Goal: Transaction & Acquisition: Purchase product/service

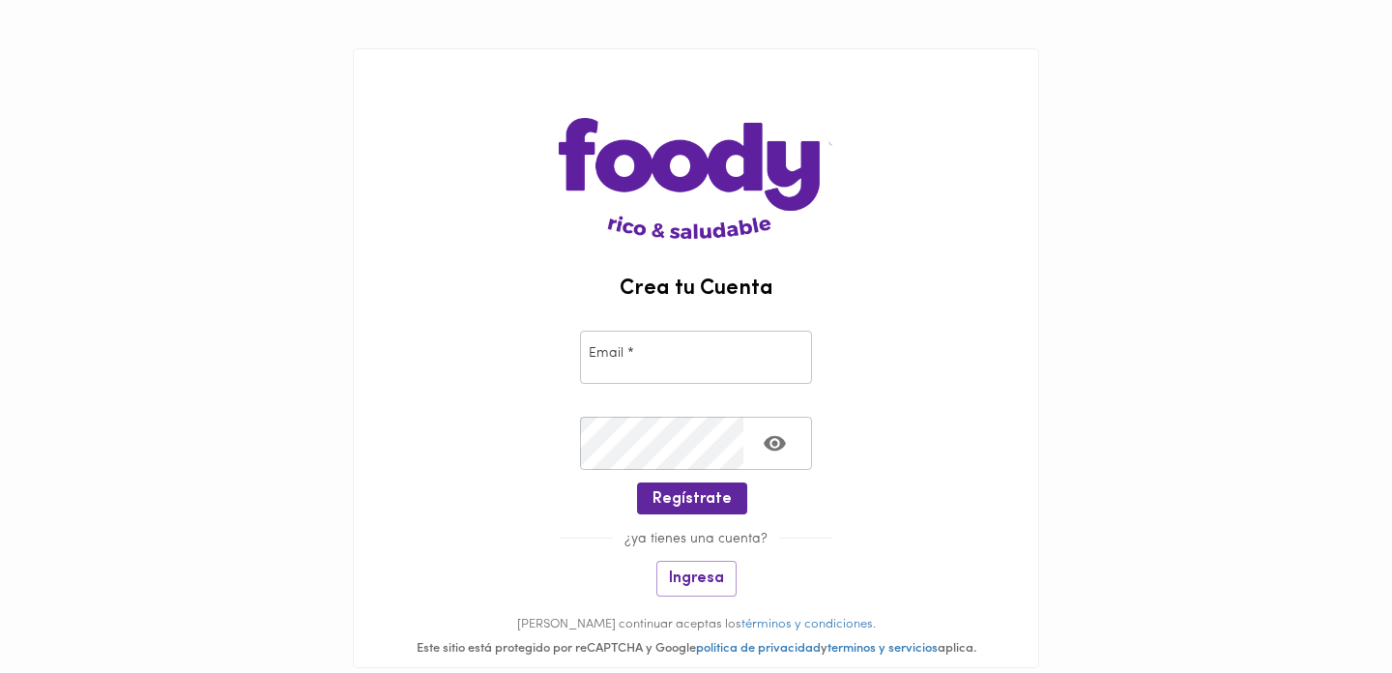
click at [676, 372] on input "email" at bounding box center [696, 357] width 232 height 53
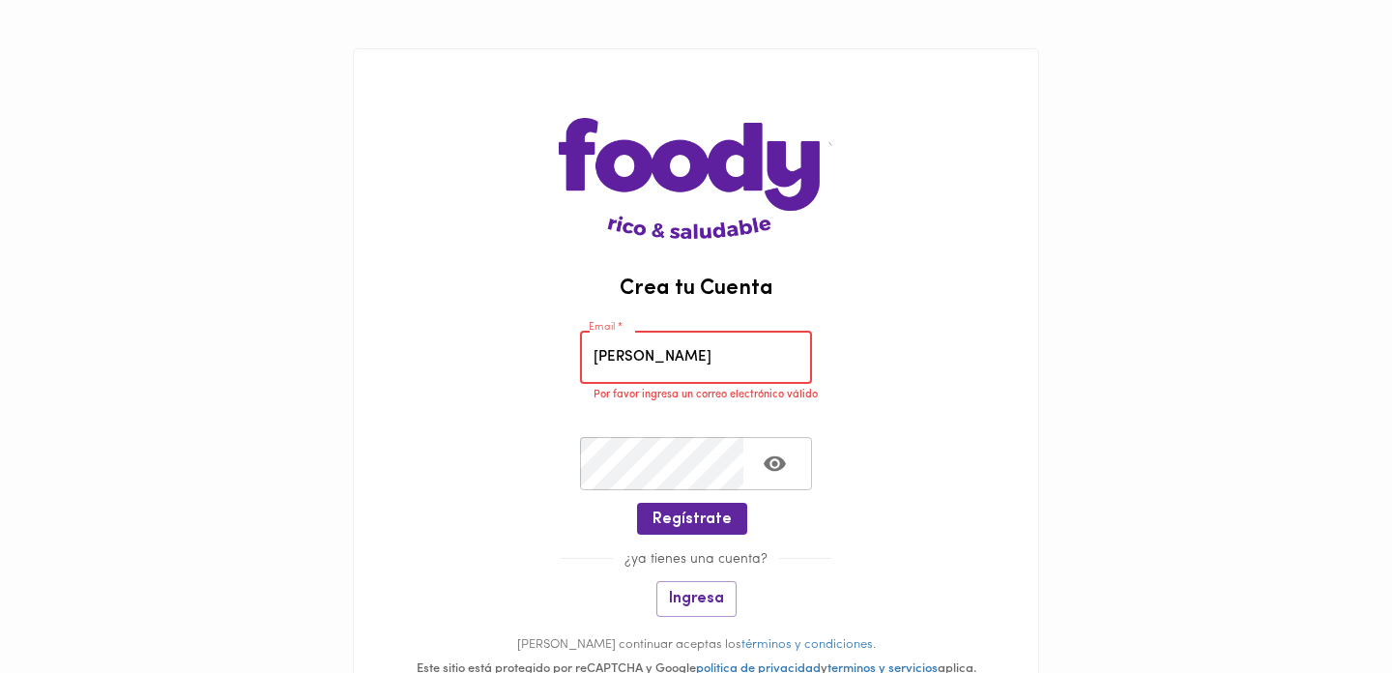
type input "linap"
type input "[EMAIL_ADDRESS][DOMAIN_NAME]"
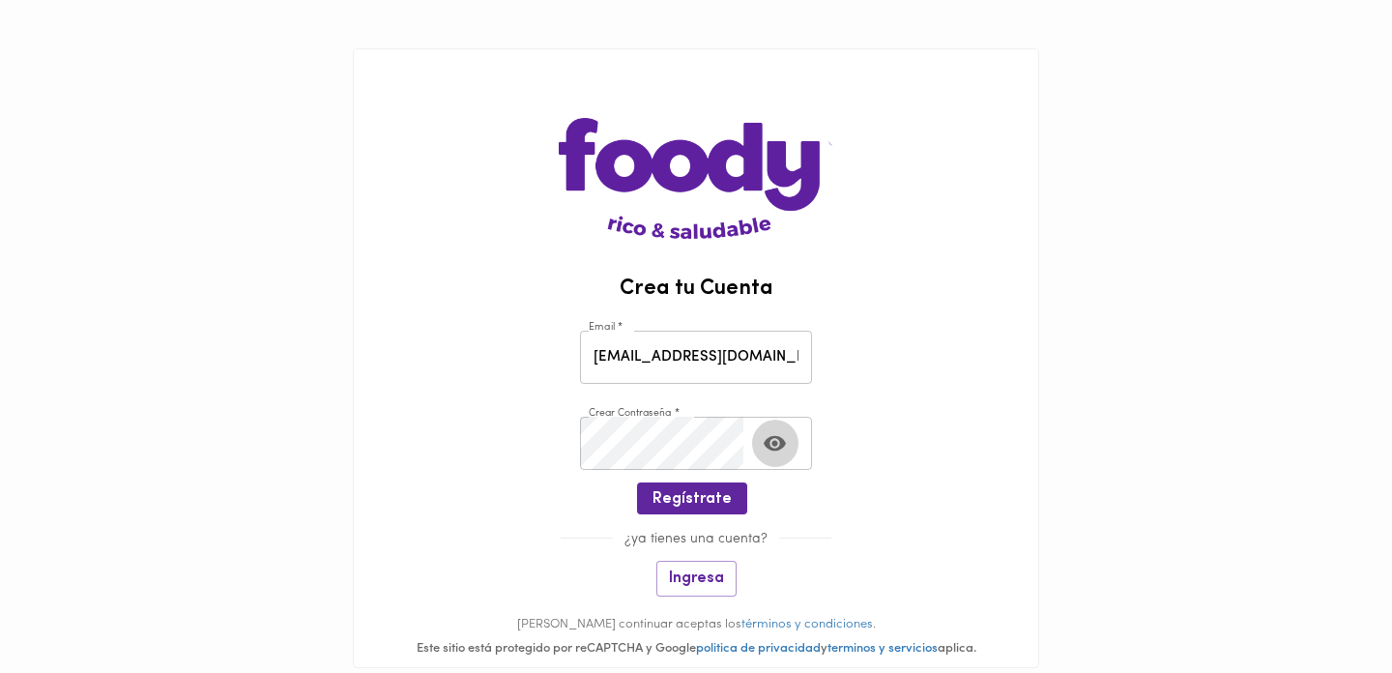
click at [795, 447] on button "Toggle password visibility" at bounding box center [774, 443] width 47 height 47
click at [712, 485] on button "Regístrate" at bounding box center [692, 498] width 110 height 32
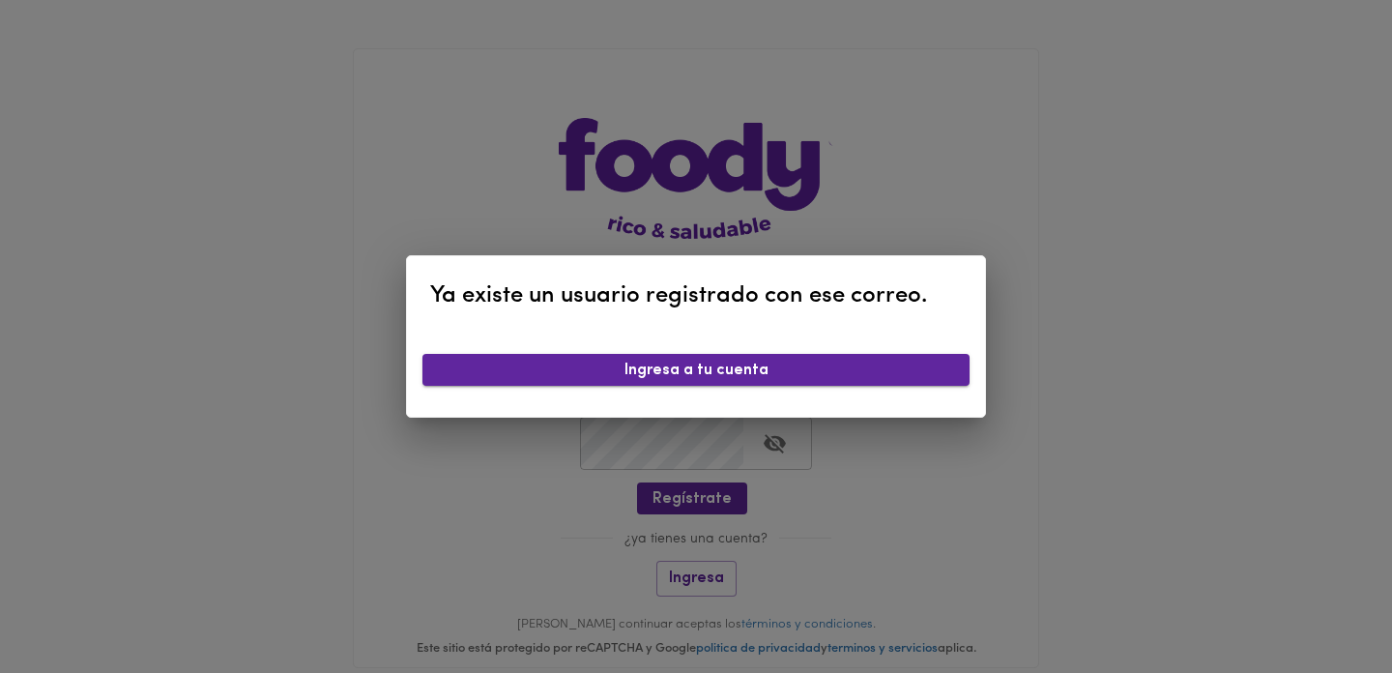
click at [735, 380] on button "Ingresa a tu cuenta" at bounding box center [695, 370] width 547 height 32
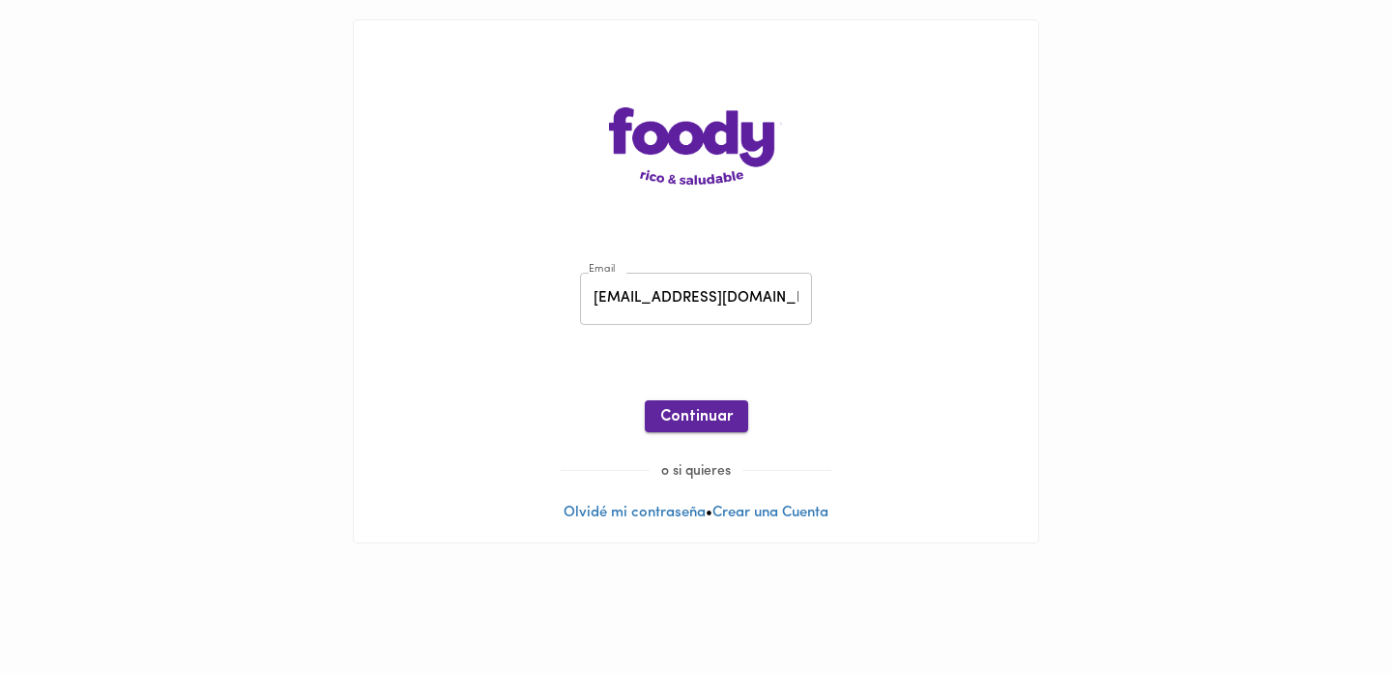
click at [701, 420] on span "Continuar" at bounding box center [696, 417] width 72 height 18
click at [764, 331] on div "Email [EMAIL_ADDRESS][DOMAIN_NAME] Email Contraseña Contraseña ¡Oops! Recuperar…" at bounding box center [696, 356] width 646 height 209
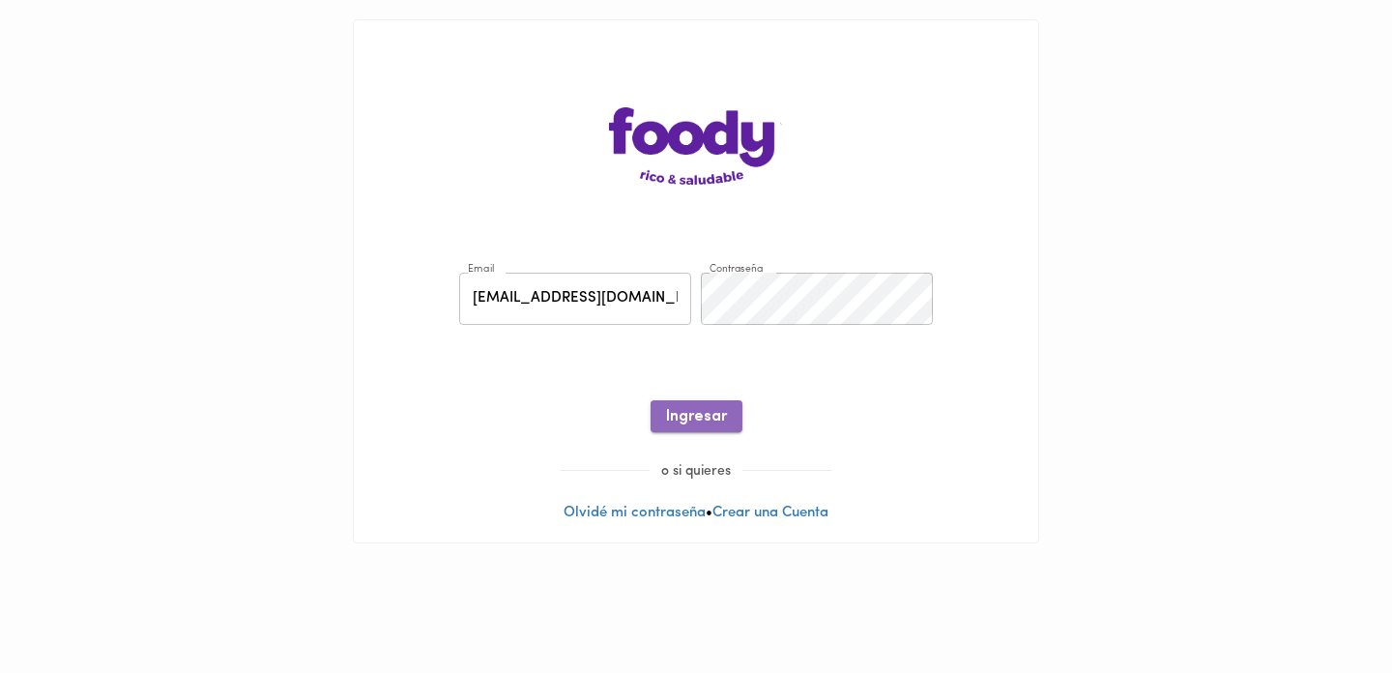
click at [711, 418] on span "Ingresar" at bounding box center [696, 417] width 61 height 18
click at [708, 420] on span "Ingresar" at bounding box center [696, 417] width 61 height 18
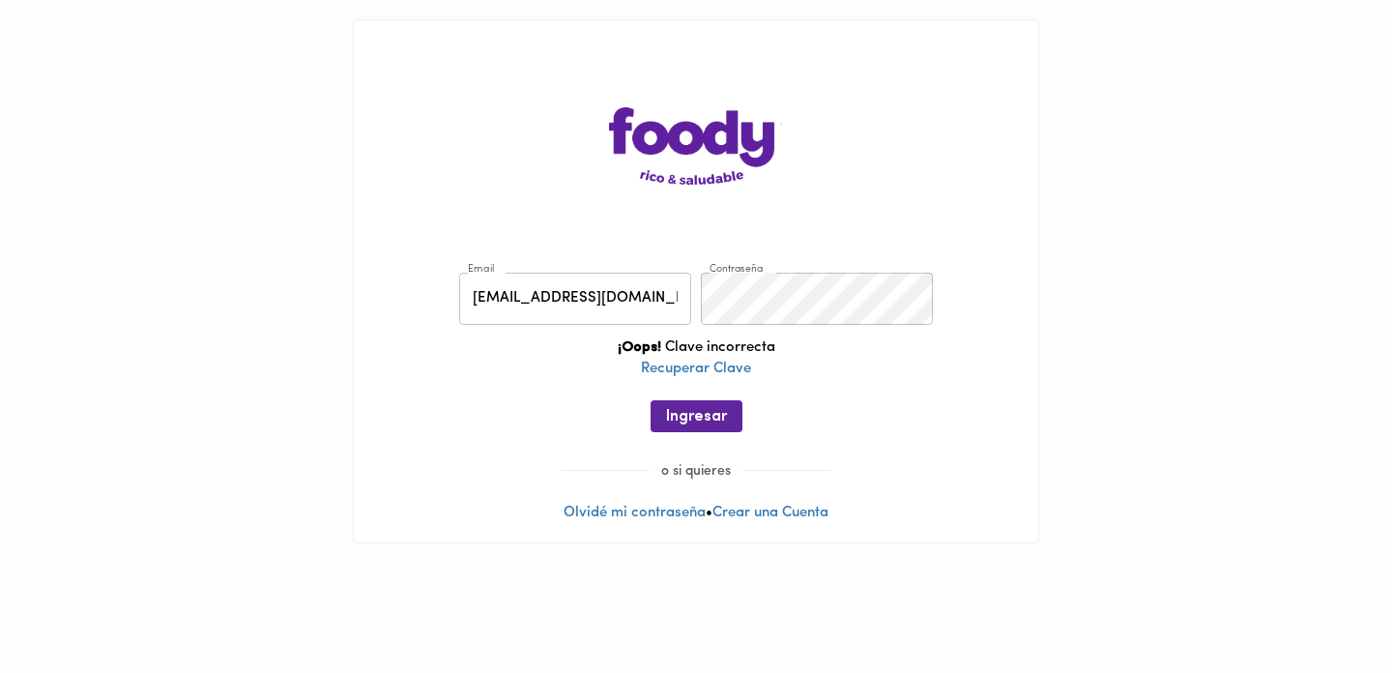
click at [823, 247] on div "Email [EMAIL_ADDRESS][DOMAIN_NAME] Email Contraseña Contraseña ¡Oops! Clave inc…" at bounding box center [696, 281] width 684 height 522
click at [697, 409] on span "Ingresar" at bounding box center [696, 417] width 61 height 18
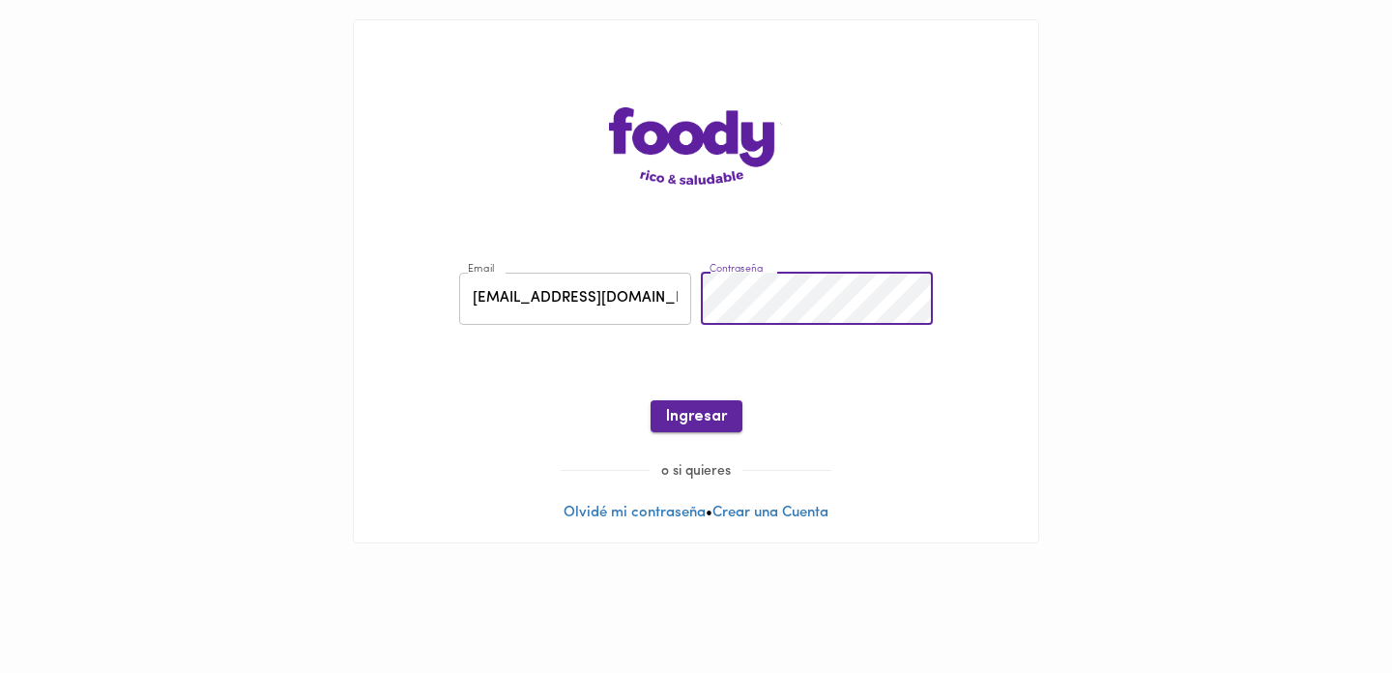
click at [696, 408] on span "Ingresar" at bounding box center [696, 417] width 61 height 18
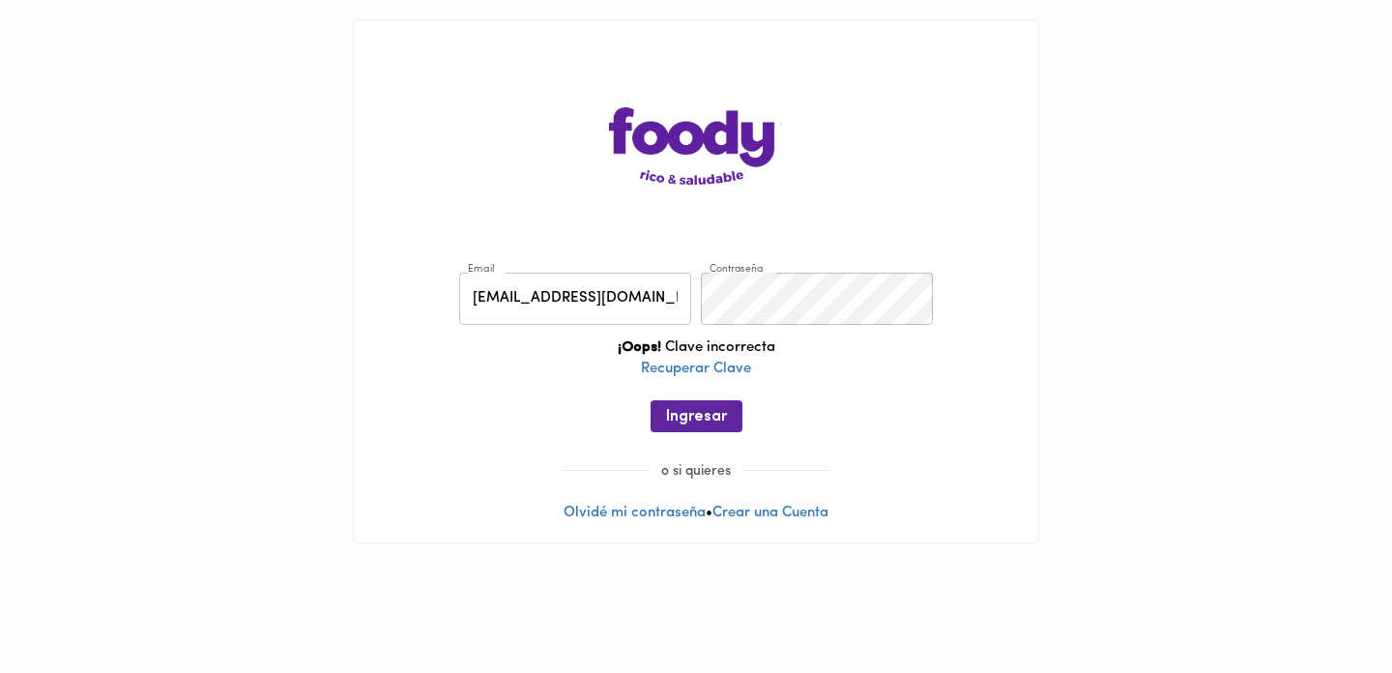
click at [694, 384] on div "¡Oops! Clave incorrecta Recuperar Clave" at bounding box center [696, 368] width 646 height 62
click at [701, 368] on link "Recuperar Clave" at bounding box center [696, 369] width 110 height 14
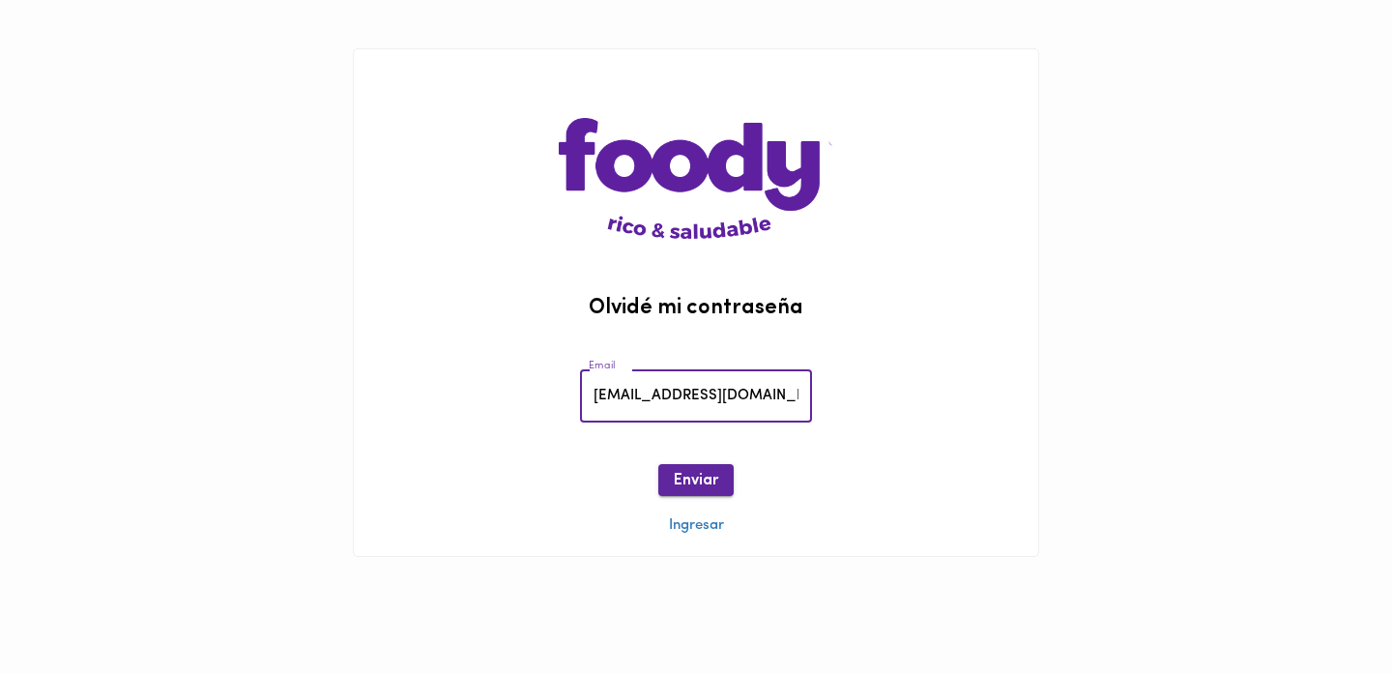
click at [697, 481] on span "Enviar" at bounding box center [696, 481] width 44 height 18
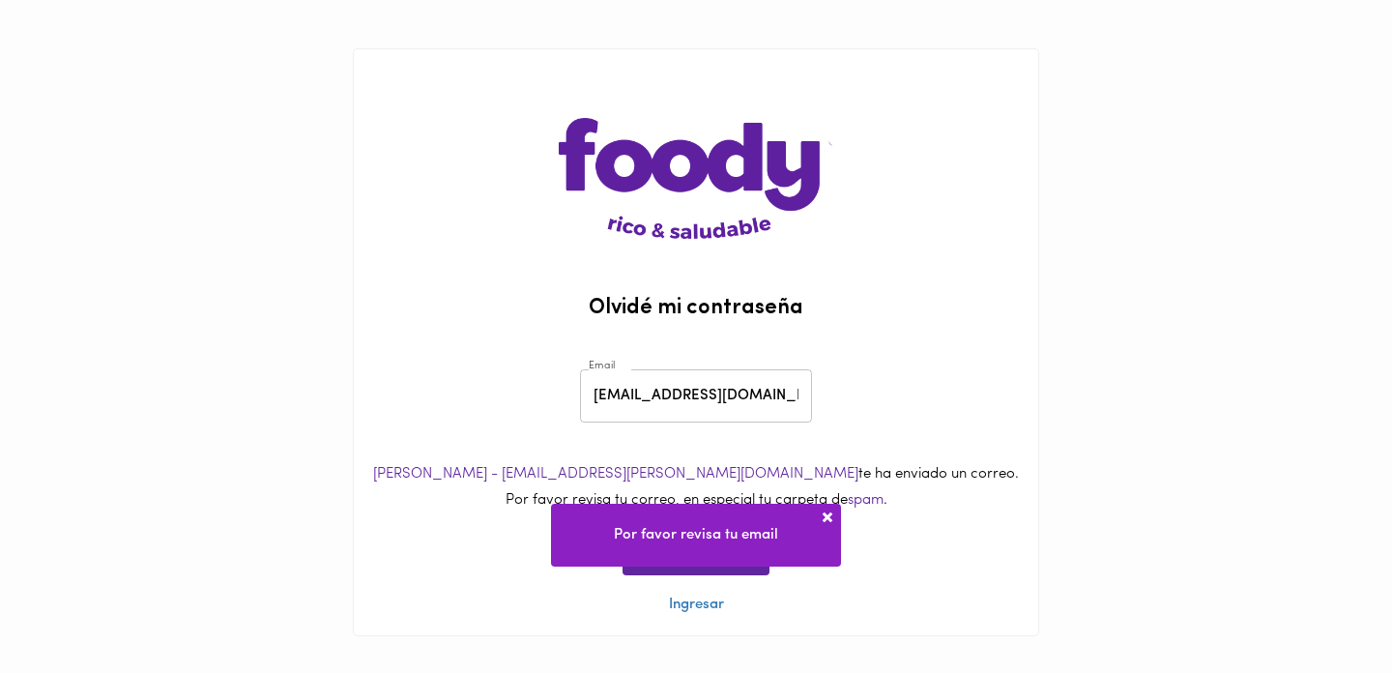
click at [1057, 503] on div "Olvidé mi contraseña Email [EMAIL_ADDRESS][DOMAIN_NAME] Email [PERSON_NAME] - […" at bounding box center [695, 342] width 725 height 684
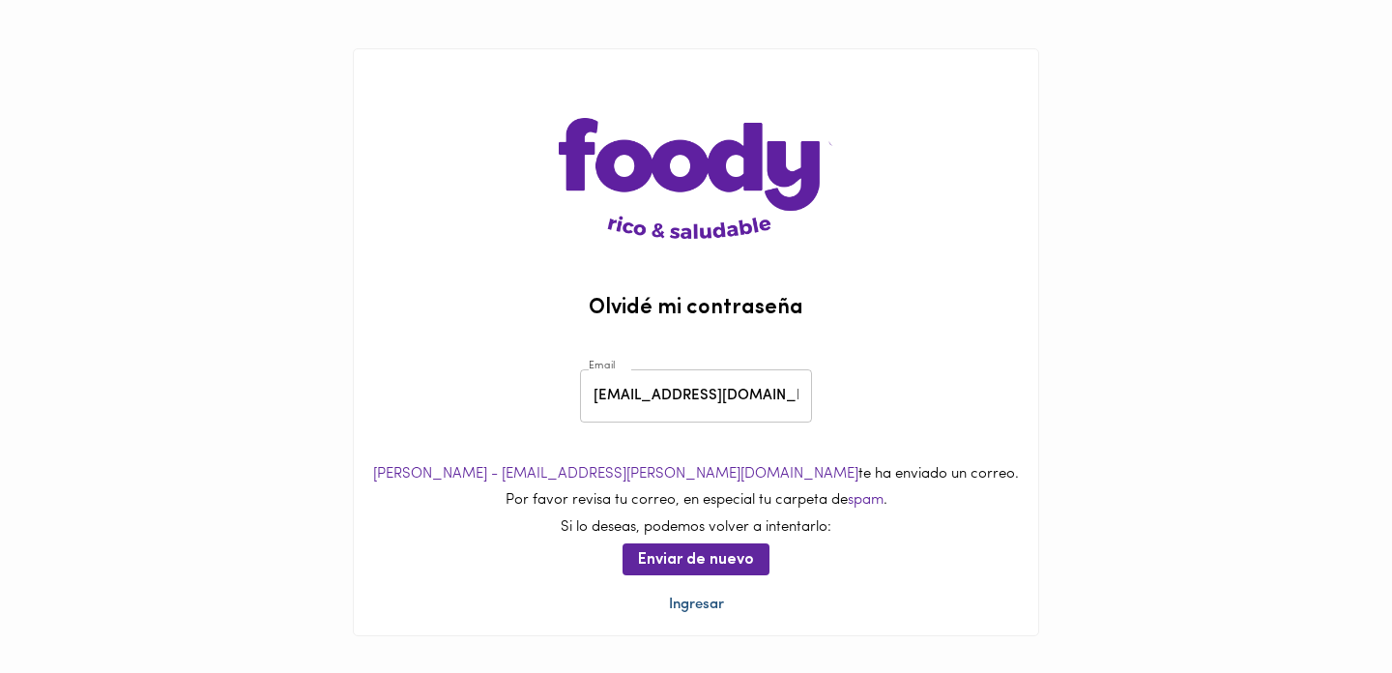
click at [684, 597] on link "Ingresar" at bounding box center [696, 604] width 55 height 14
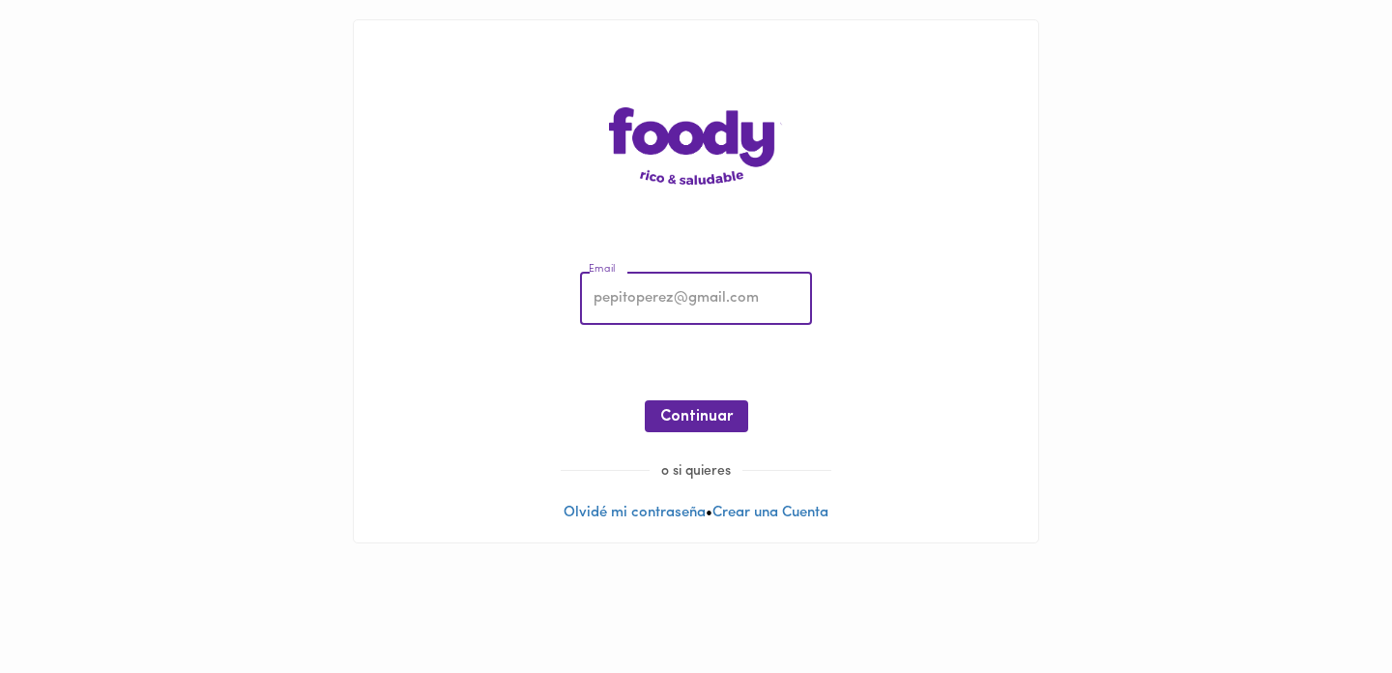
click at [644, 310] on input "email" at bounding box center [696, 299] width 232 height 53
click at [645, 325] on input "email" at bounding box center [696, 299] width 232 height 53
type input "l"
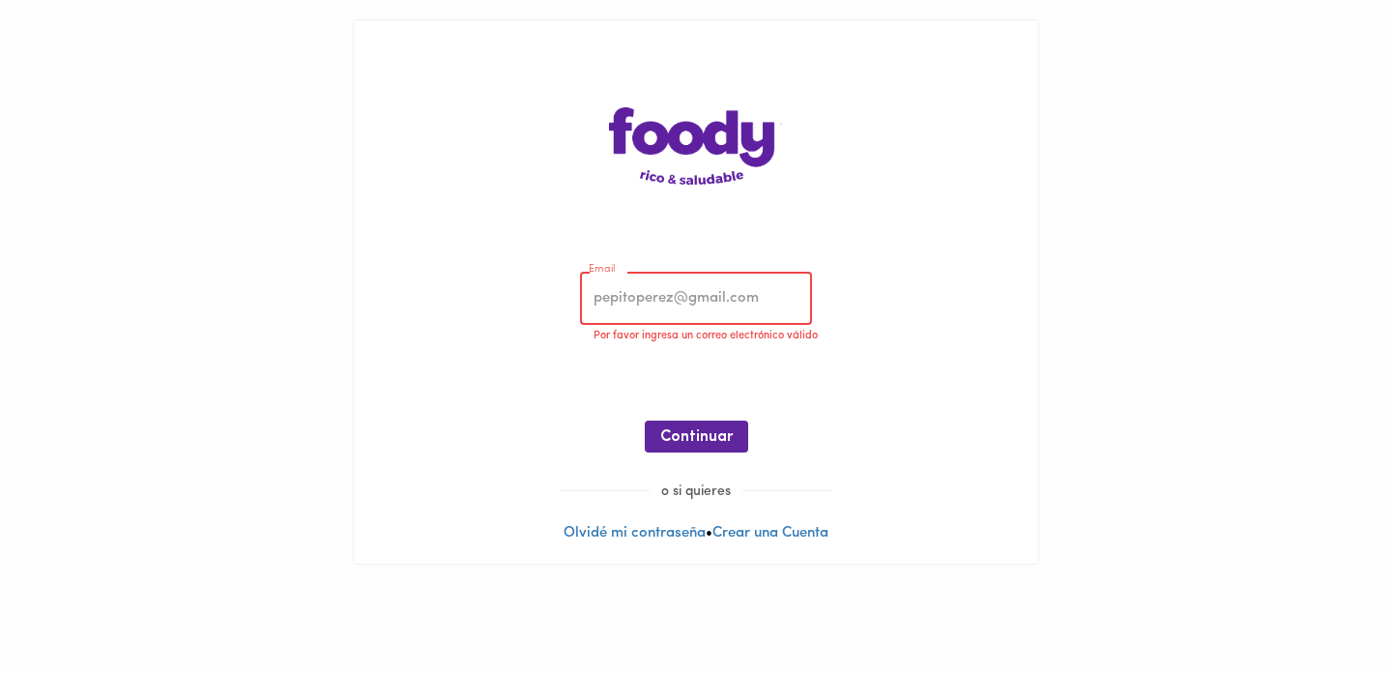
type input "[EMAIL_ADDRESS][DOMAIN_NAME]"
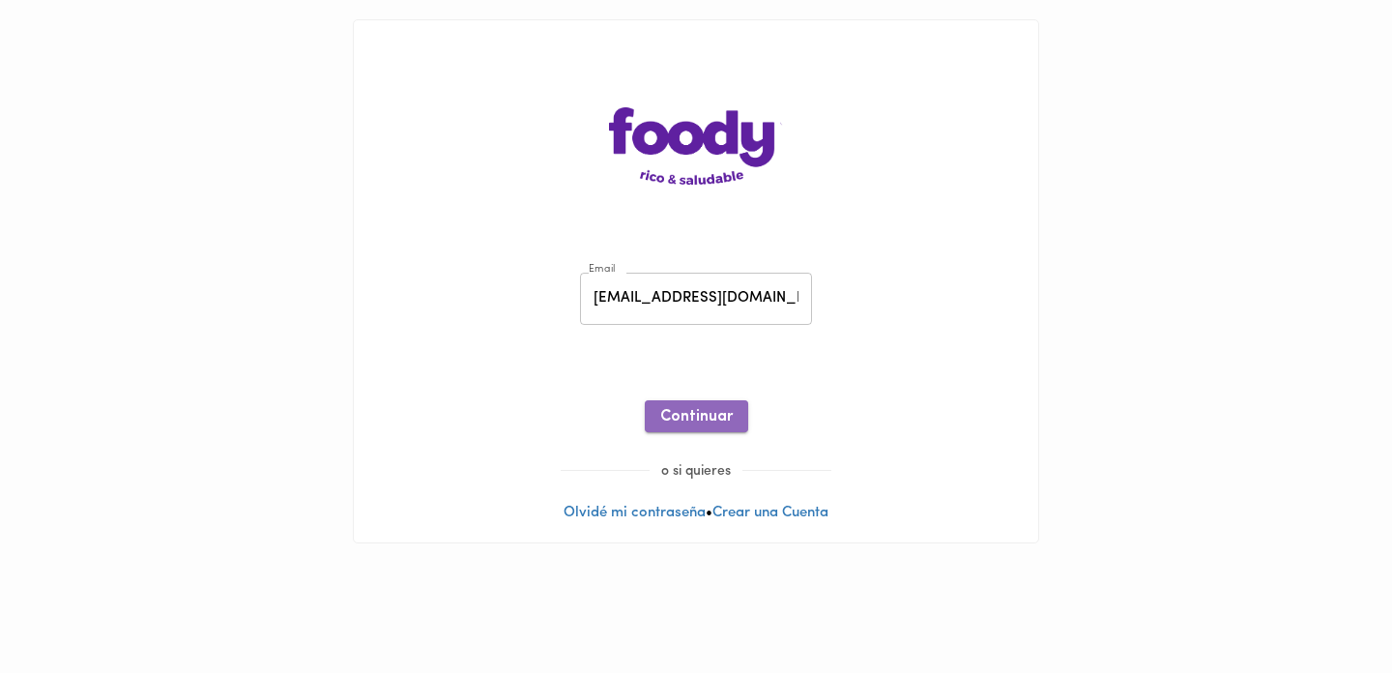
click at [680, 421] on span "Continuar" at bounding box center [696, 417] width 72 height 18
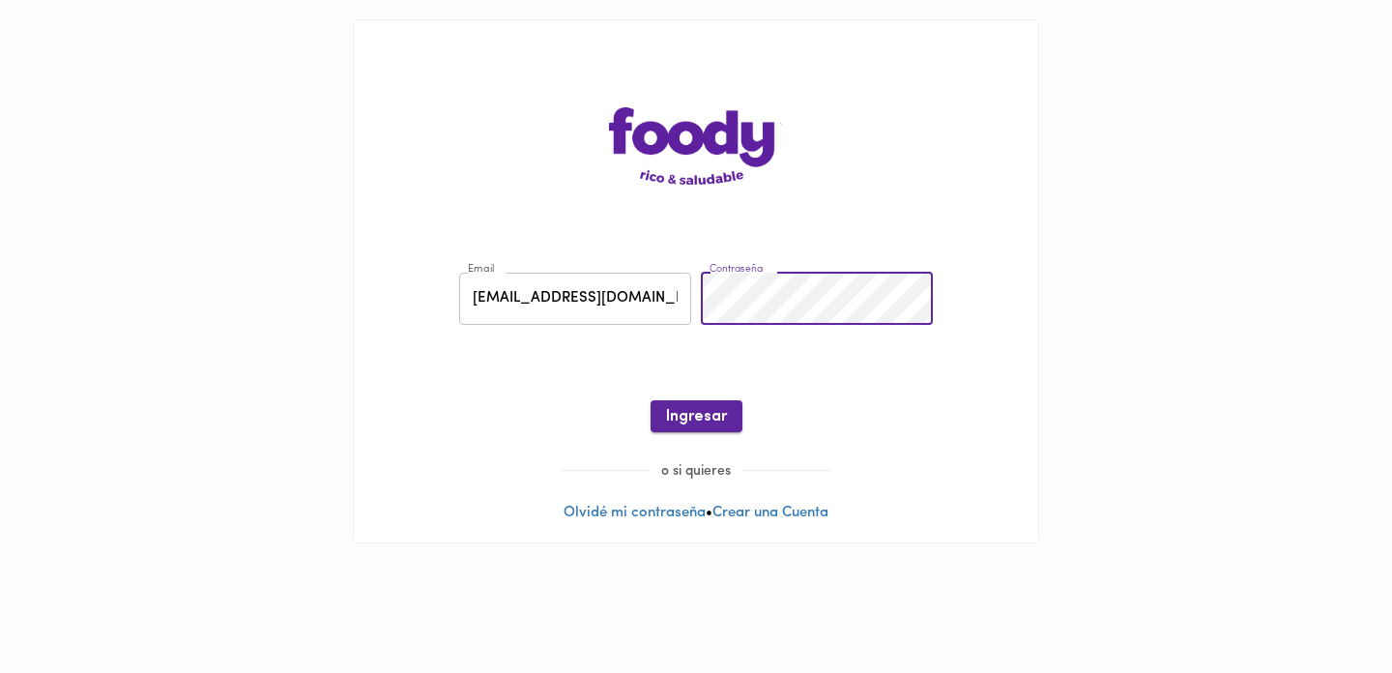
click at [694, 421] on span "Ingresar" at bounding box center [696, 417] width 61 height 18
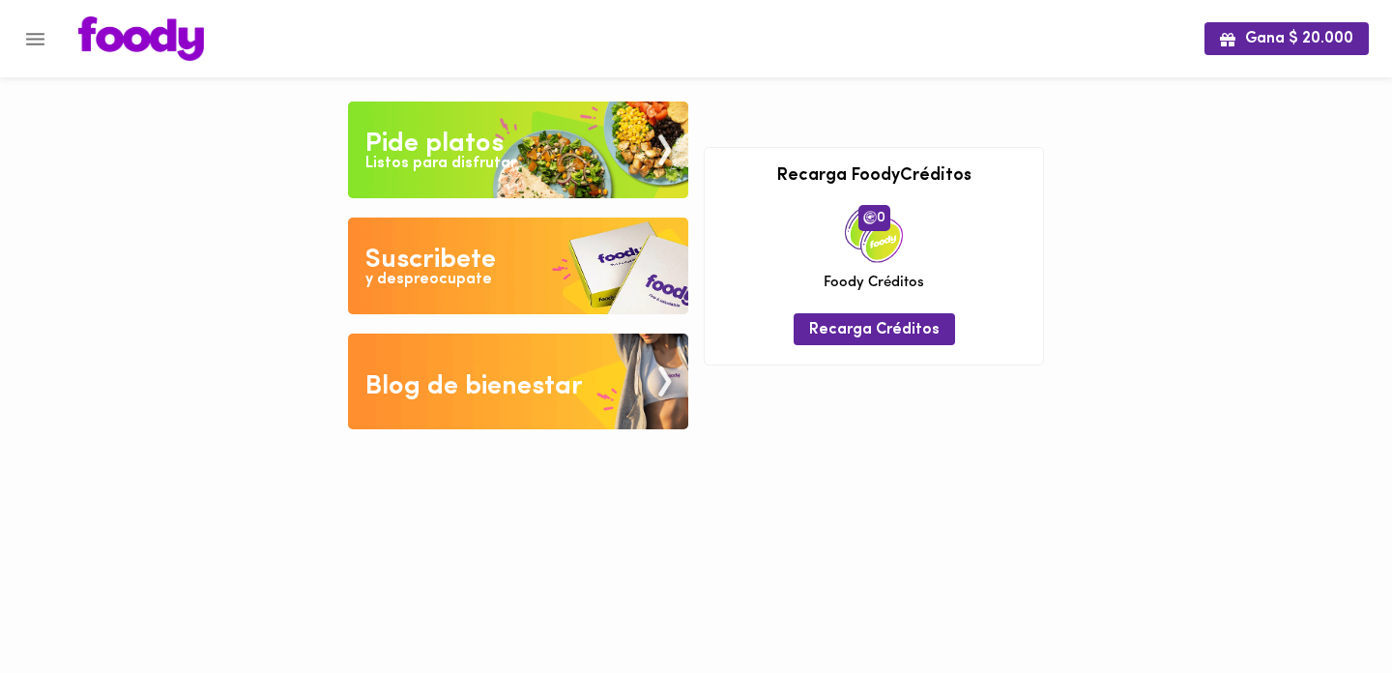
click at [334, 97] on div "Tu pago contraentrega por $- está pendiente , programa un plato para comenzar. …" at bounding box center [695, 229] width 725 height 458
click at [492, 150] on div "Pide platos" at bounding box center [434, 144] width 138 height 39
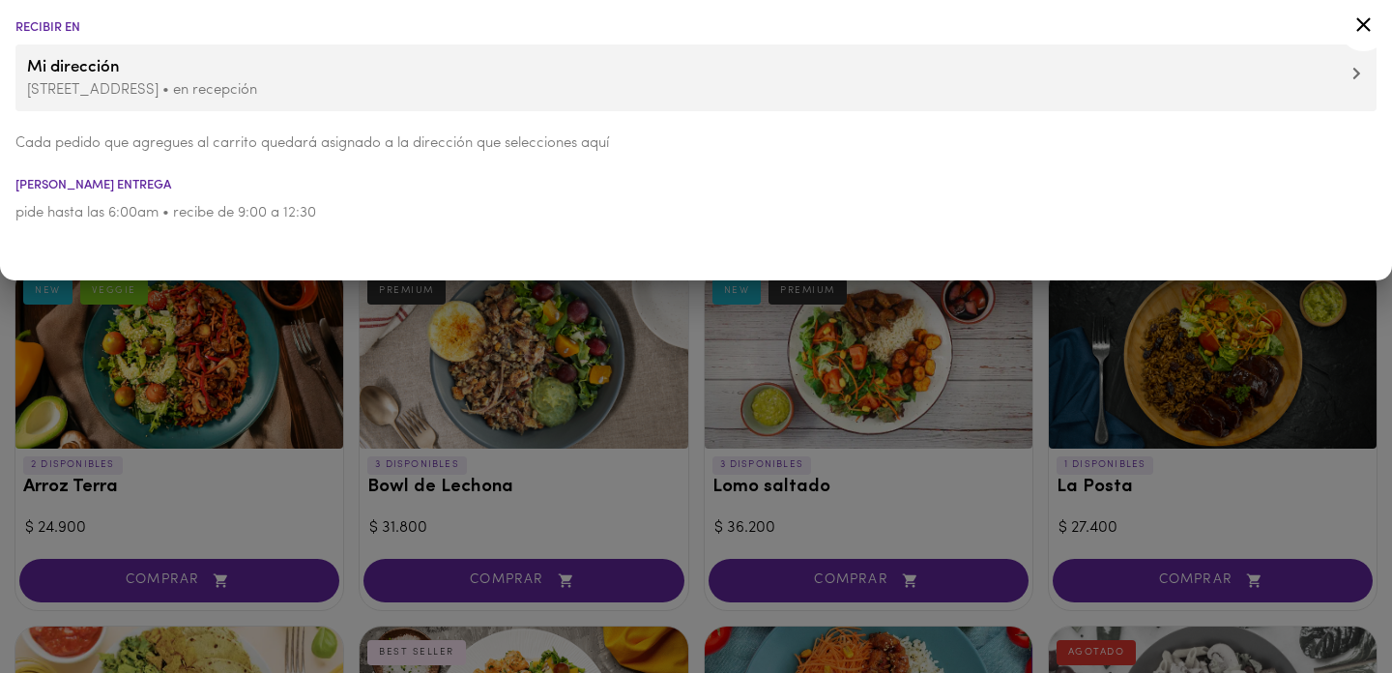
click at [1360, 26] on icon at bounding box center [1363, 25] width 24 height 24
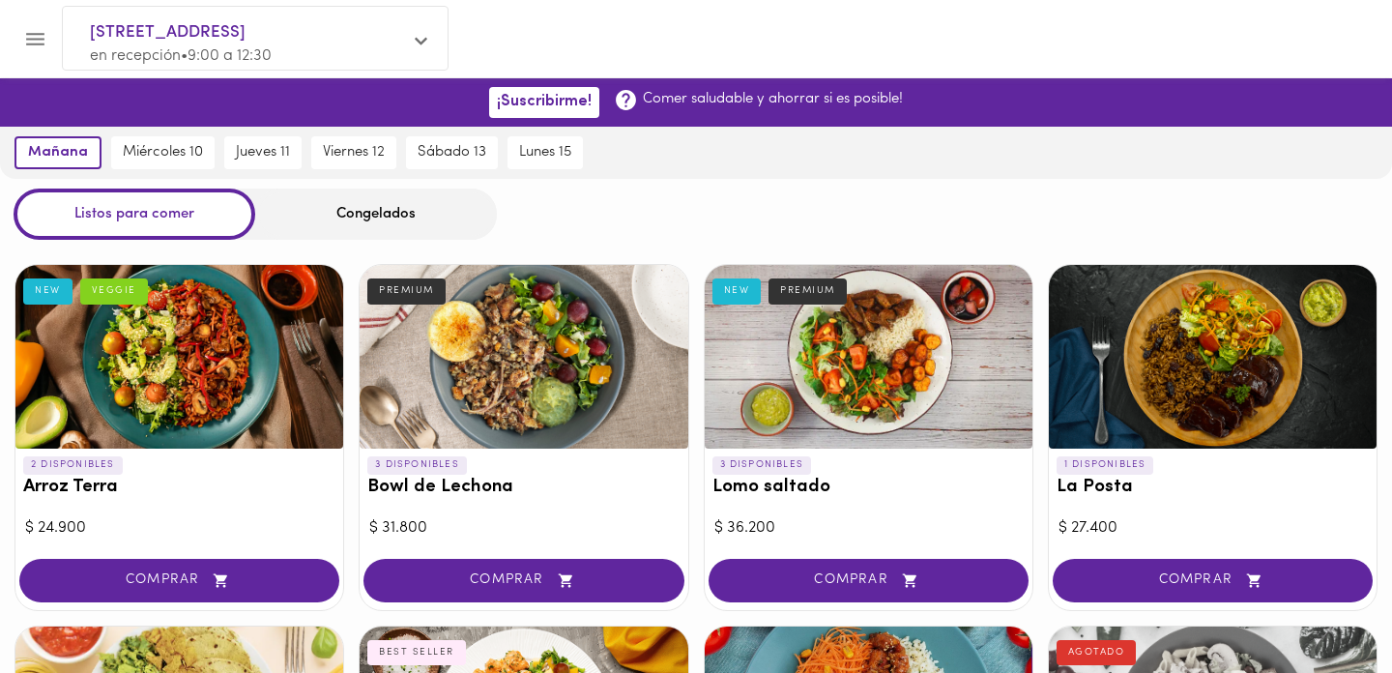
click at [377, 225] on div "Congelados" at bounding box center [376, 213] width 242 height 51
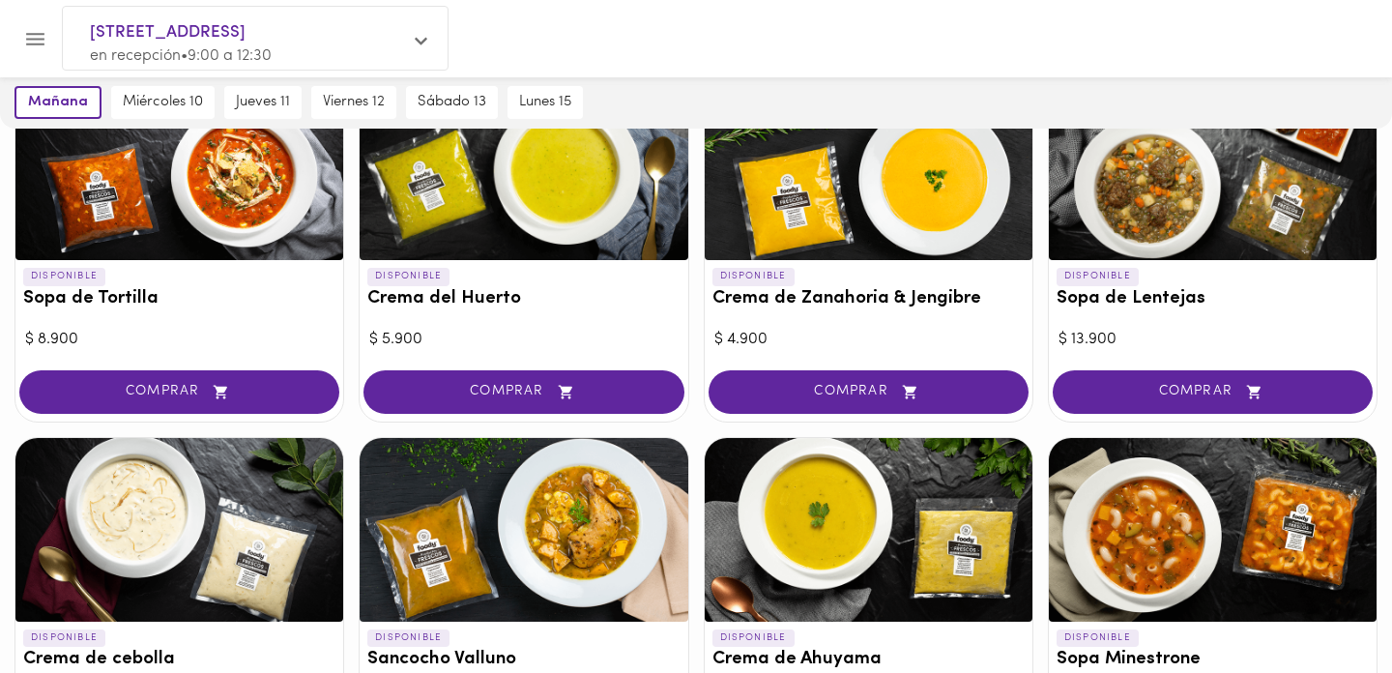
scroll to position [162, 0]
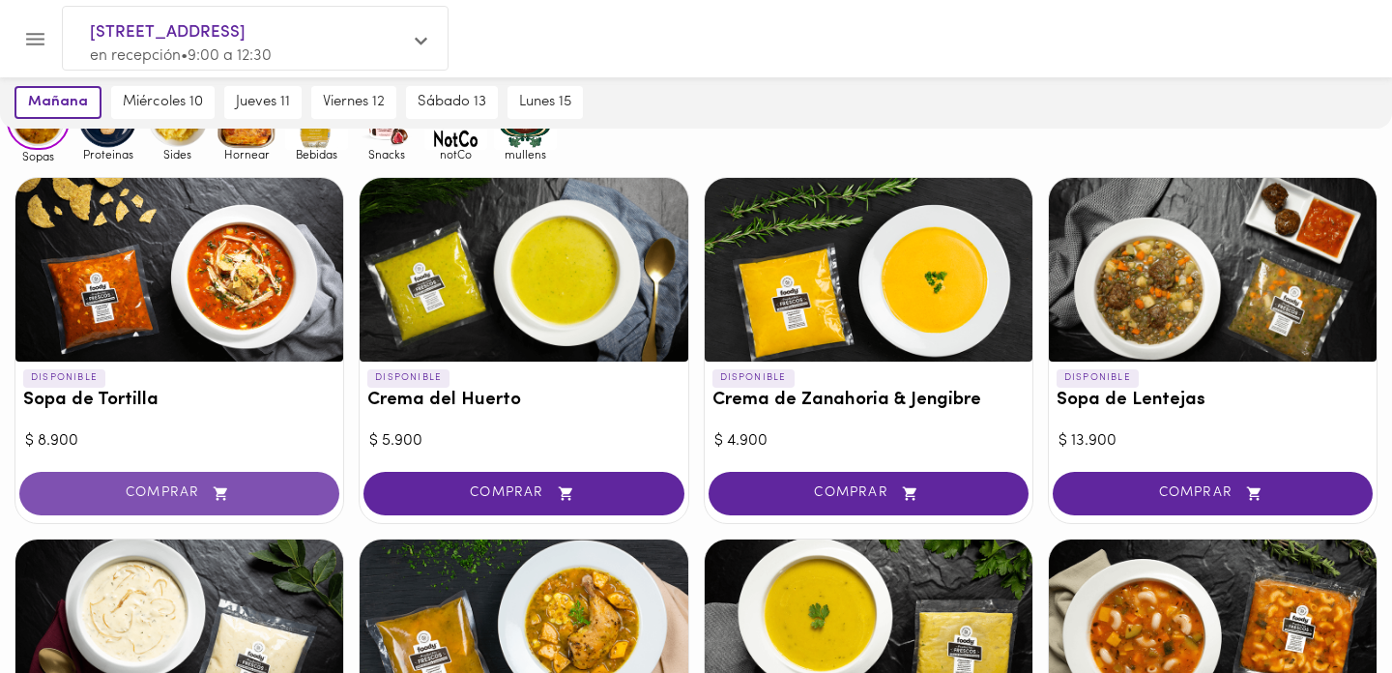
click at [205, 503] on button "COMPRAR" at bounding box center [179, 493] width 320 height 43
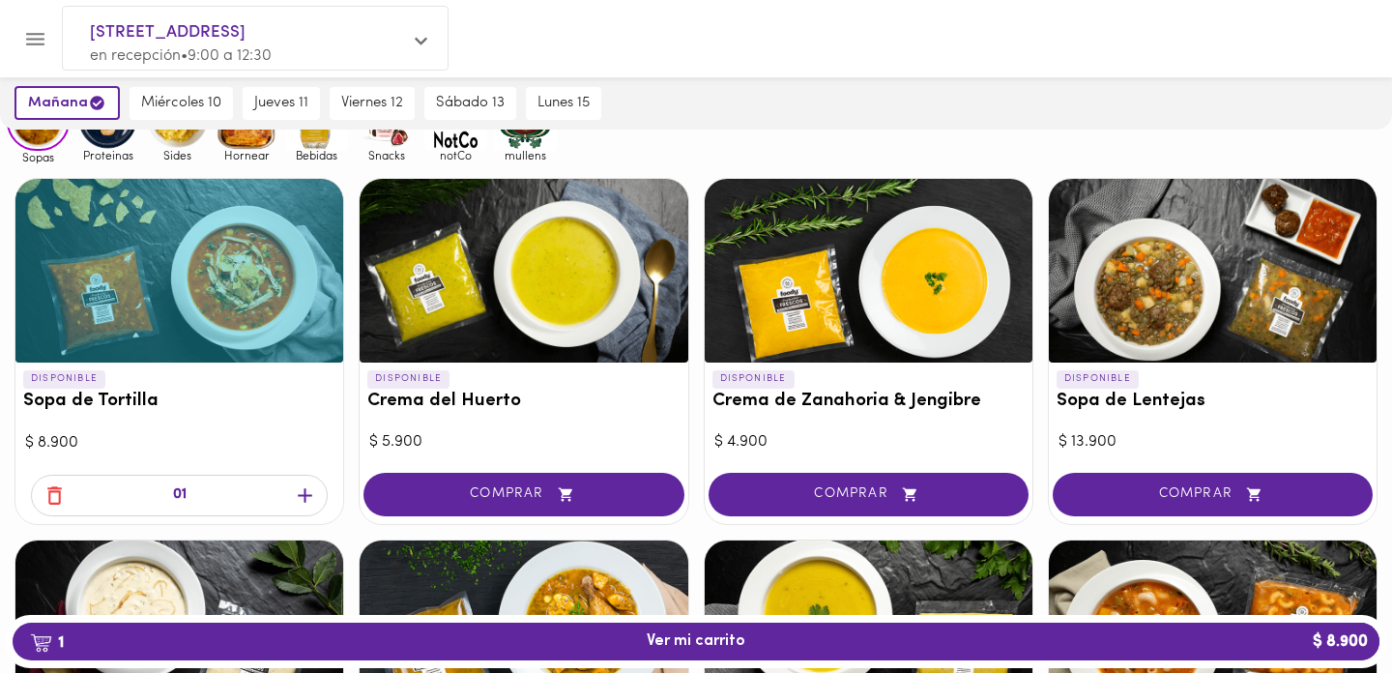
click at [305, 491] on icon "button" at bounding box center [305, 495] width 14 height 14
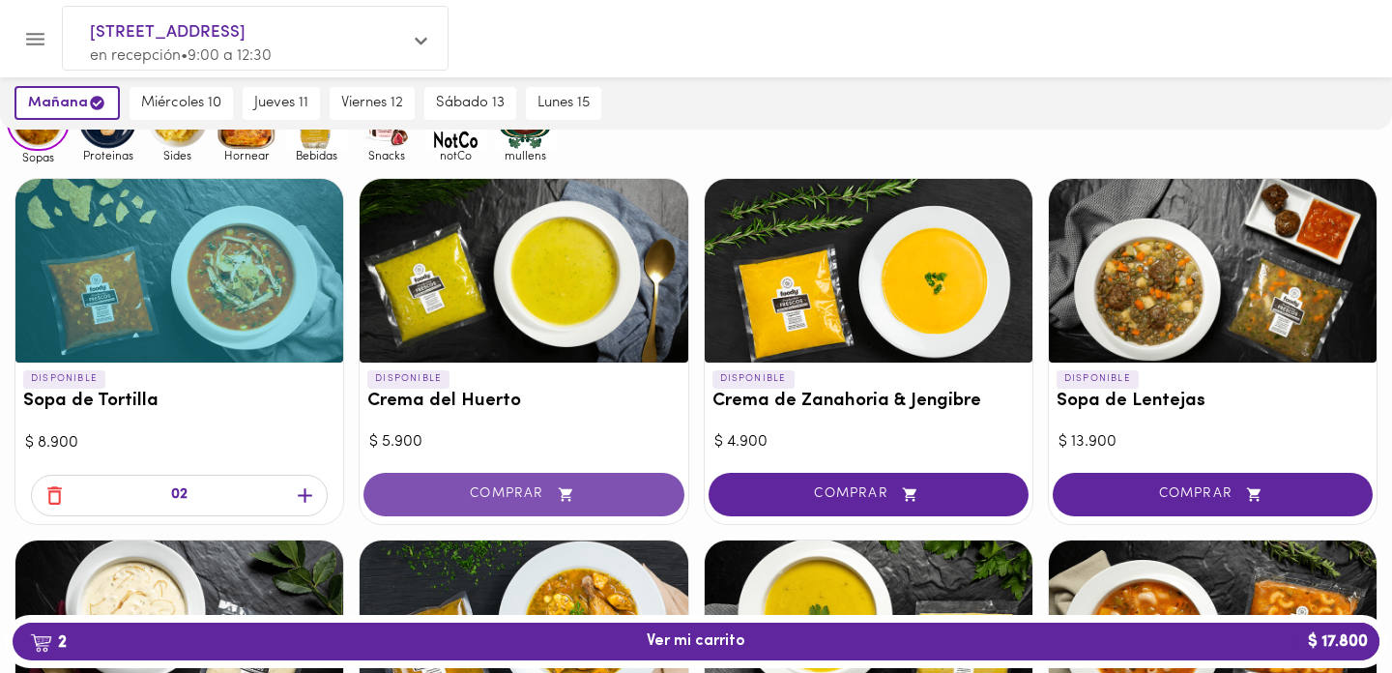
click at [523, 488] on span "COMPRAR" at bounding box center [524, 494] width 272 height 16
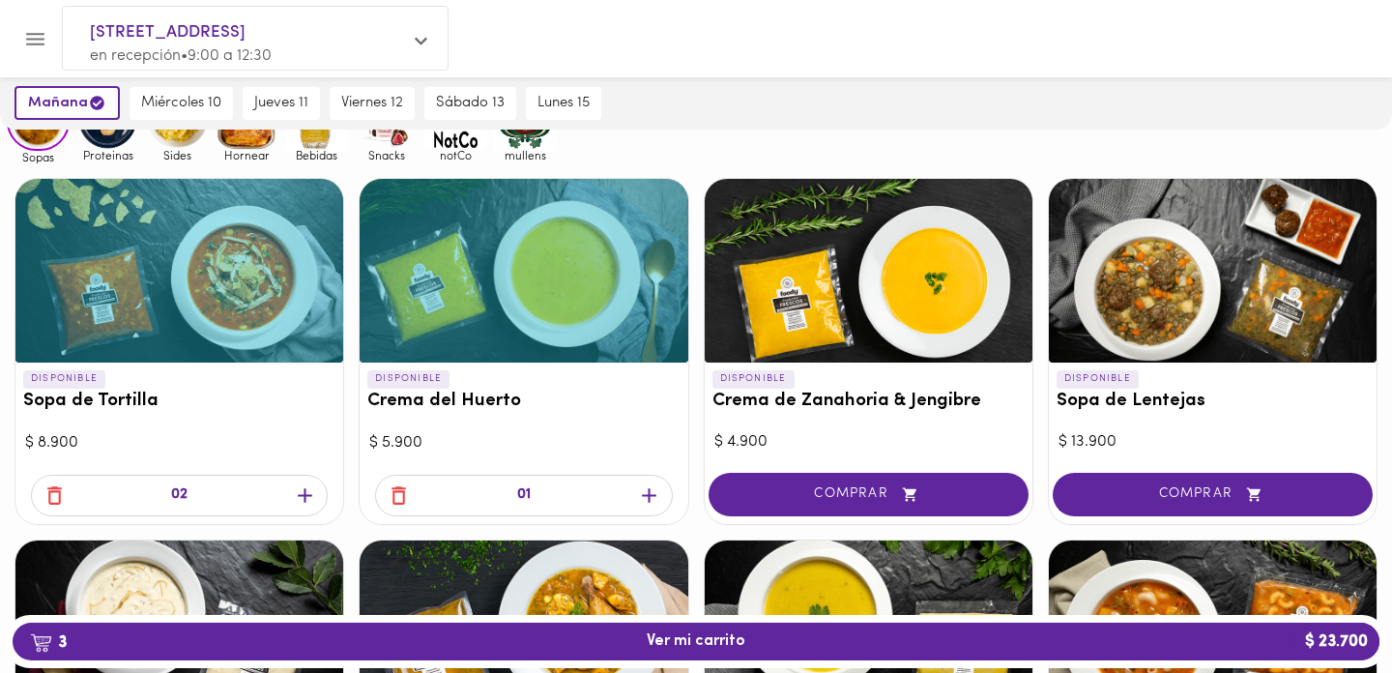
click at [631, 491] on div "01" at bounding box center [523, 496] width 297 height 42
click at [640, 500] on icon "button" at bounding box center [649, 495] width 24 height 24
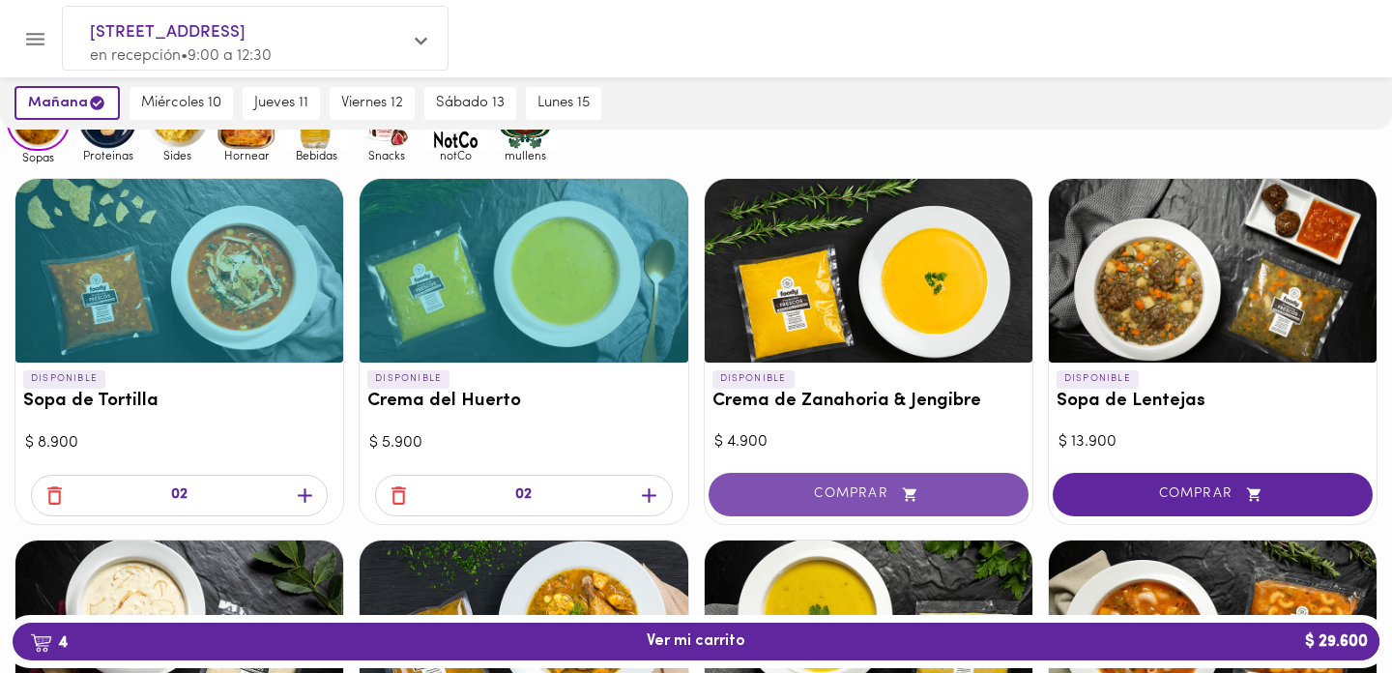
click at [802, 490] on span "COMPRAR" at bounding box center [869, 494] width 272 height 16
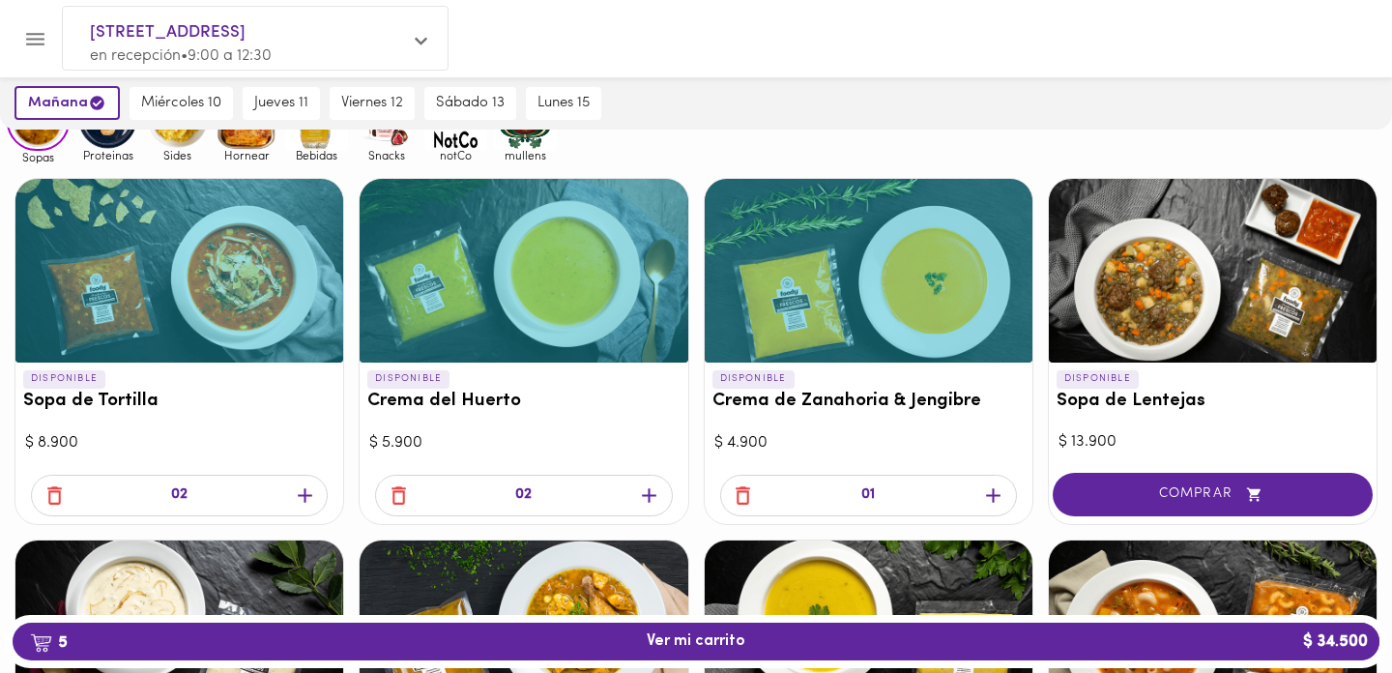
click at [995, 497] on icon "button" at bounding box center [993, 495] width 24 height 24
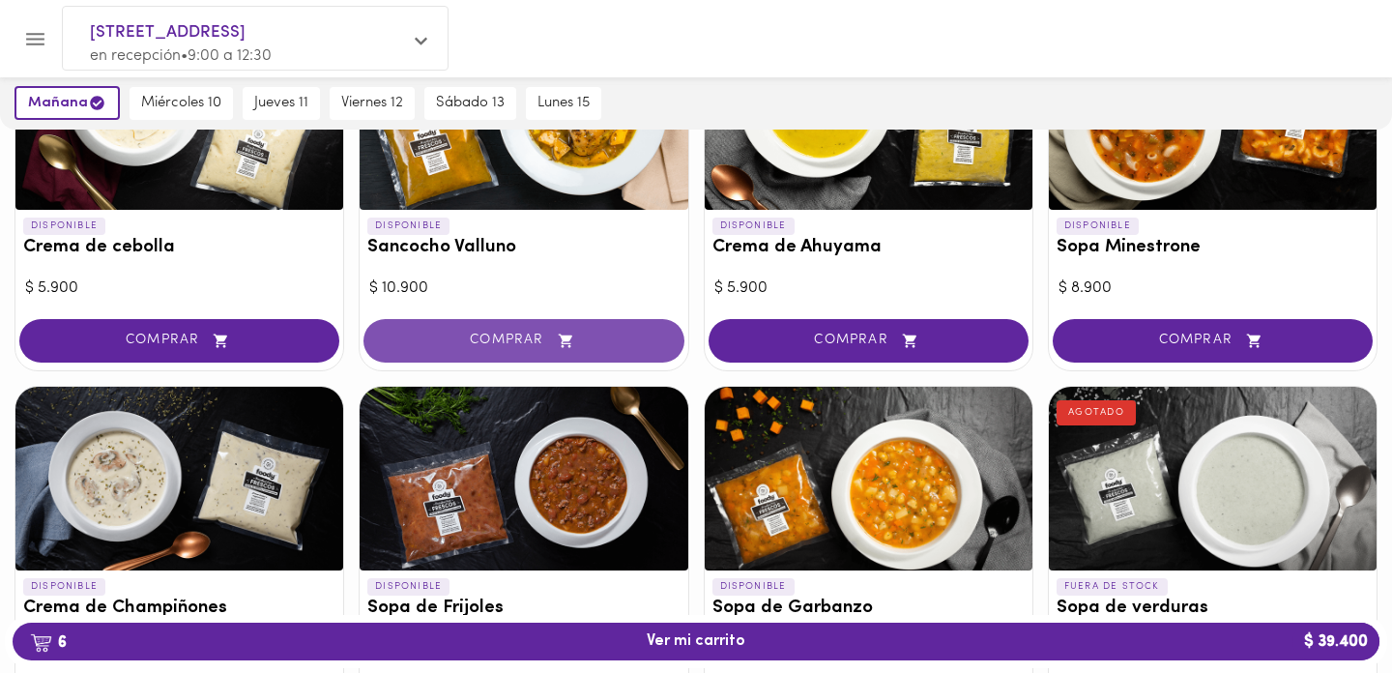
scroll to position [687, 0]
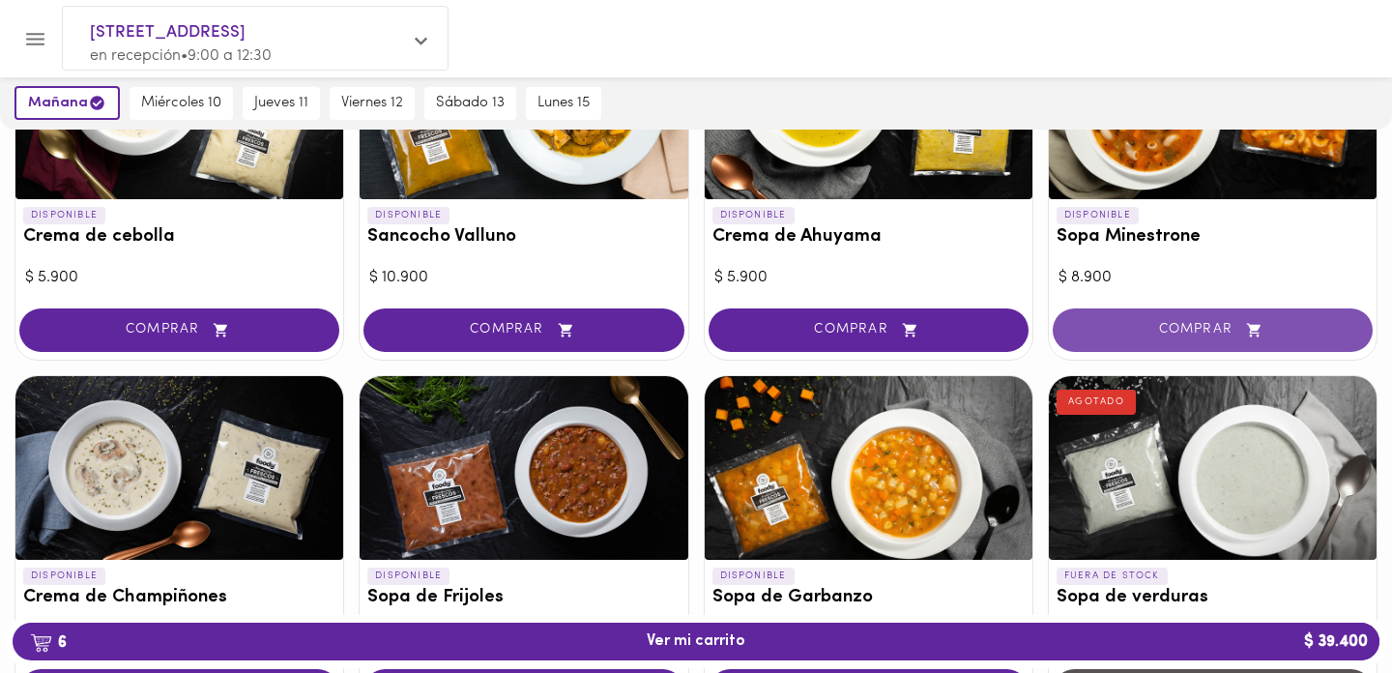
click at [1166, 336] on button "COMPRAR" at bounding box center [1213, 329] width 320 height 43
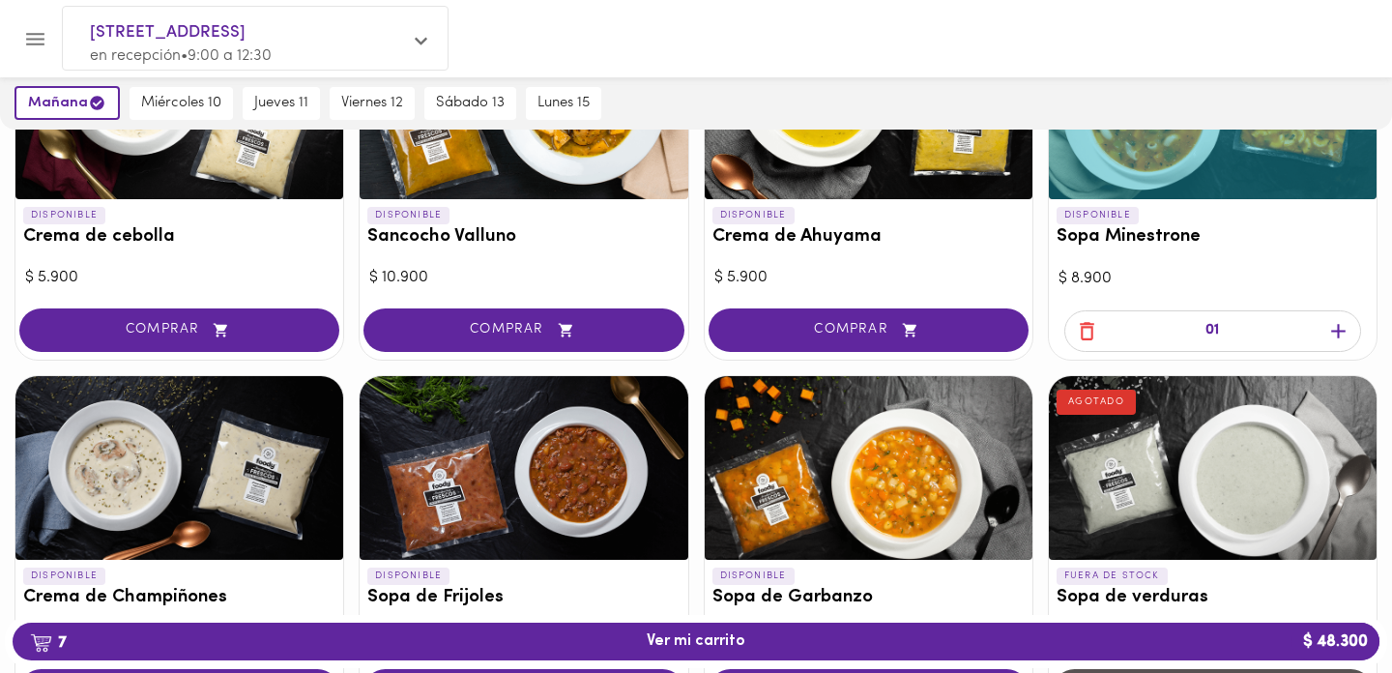
click at [1331, 329] on icon "button" at bounding box center [1338, 331] width 24 height 24
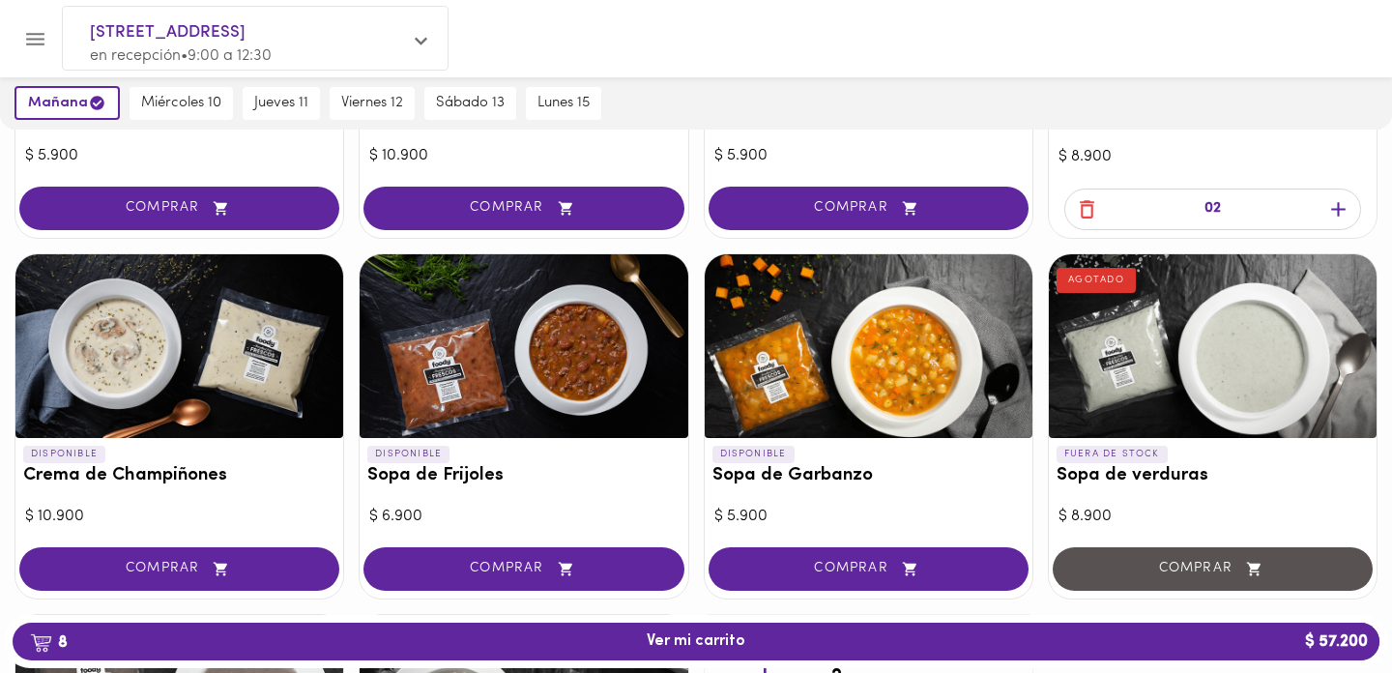
scroll to position [810, 0]
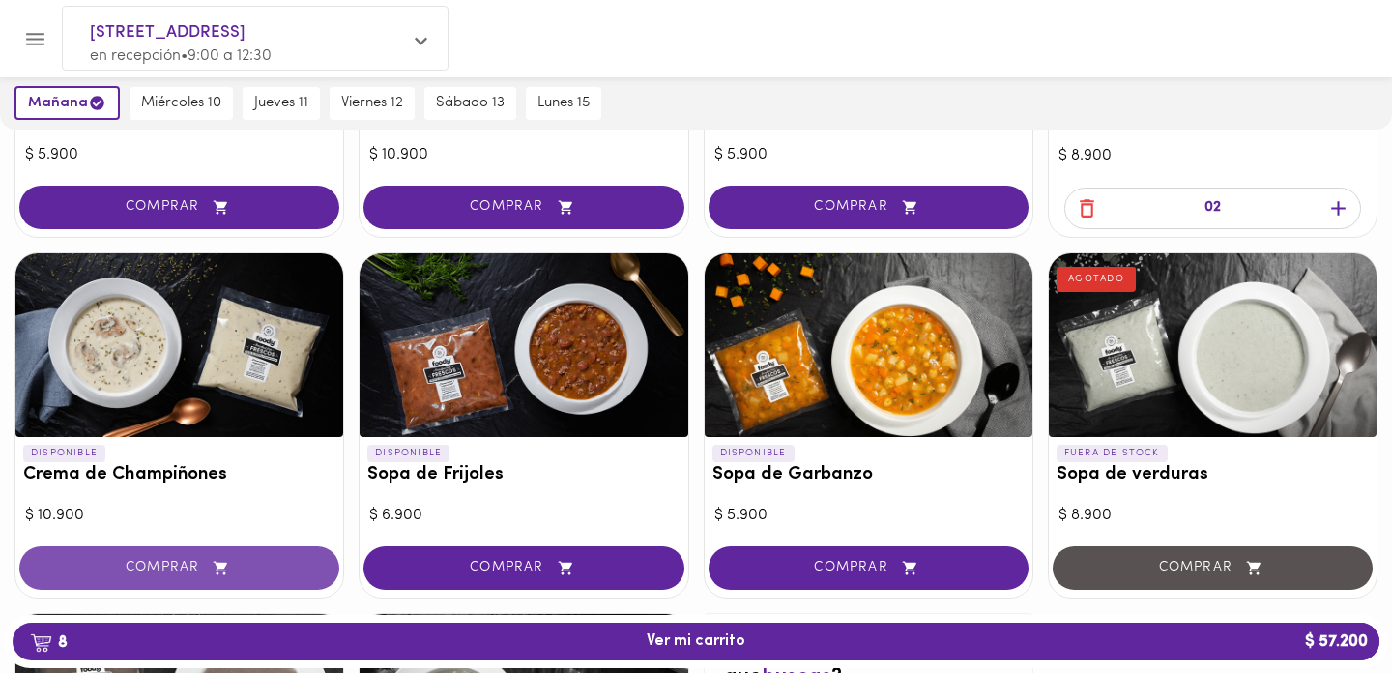
click at [126, 578] on button "COMPRAR" at bounding box center [179, 567] width 320 height 43
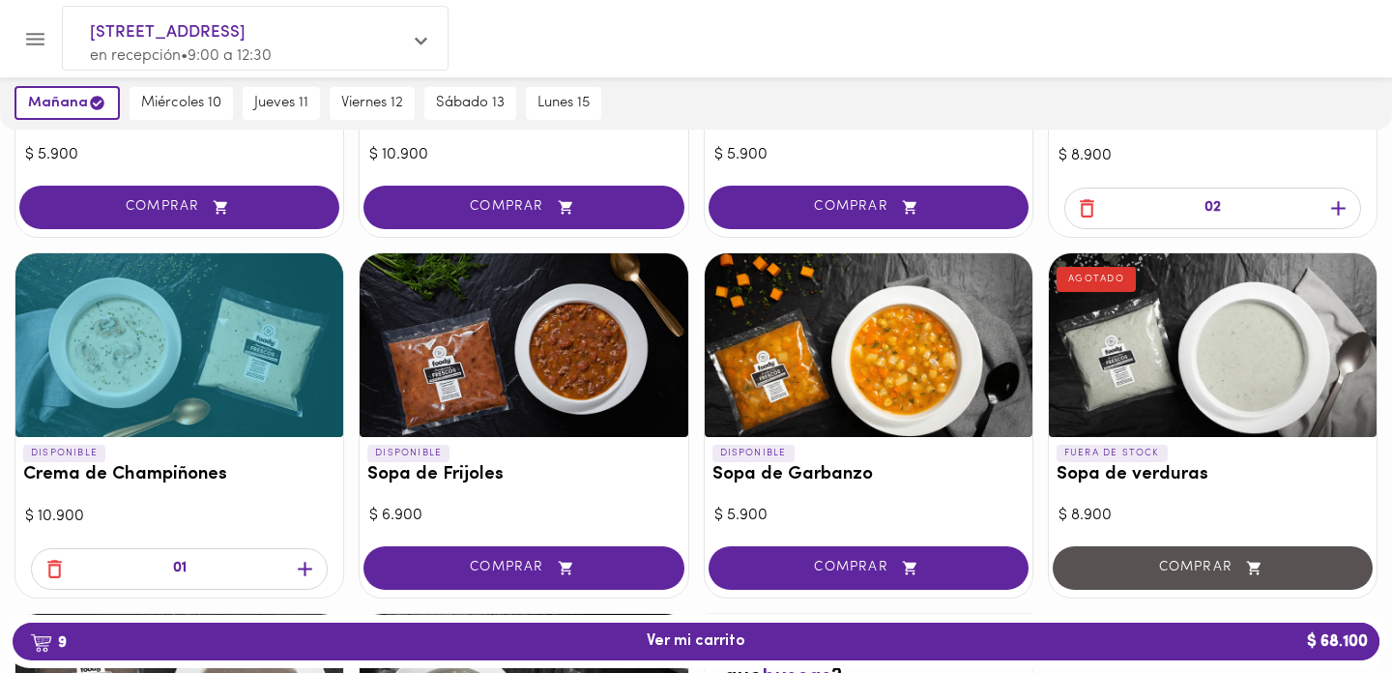
click at [306, 562] on icon "button" at bounding box center [305, 569] width 14 height 14
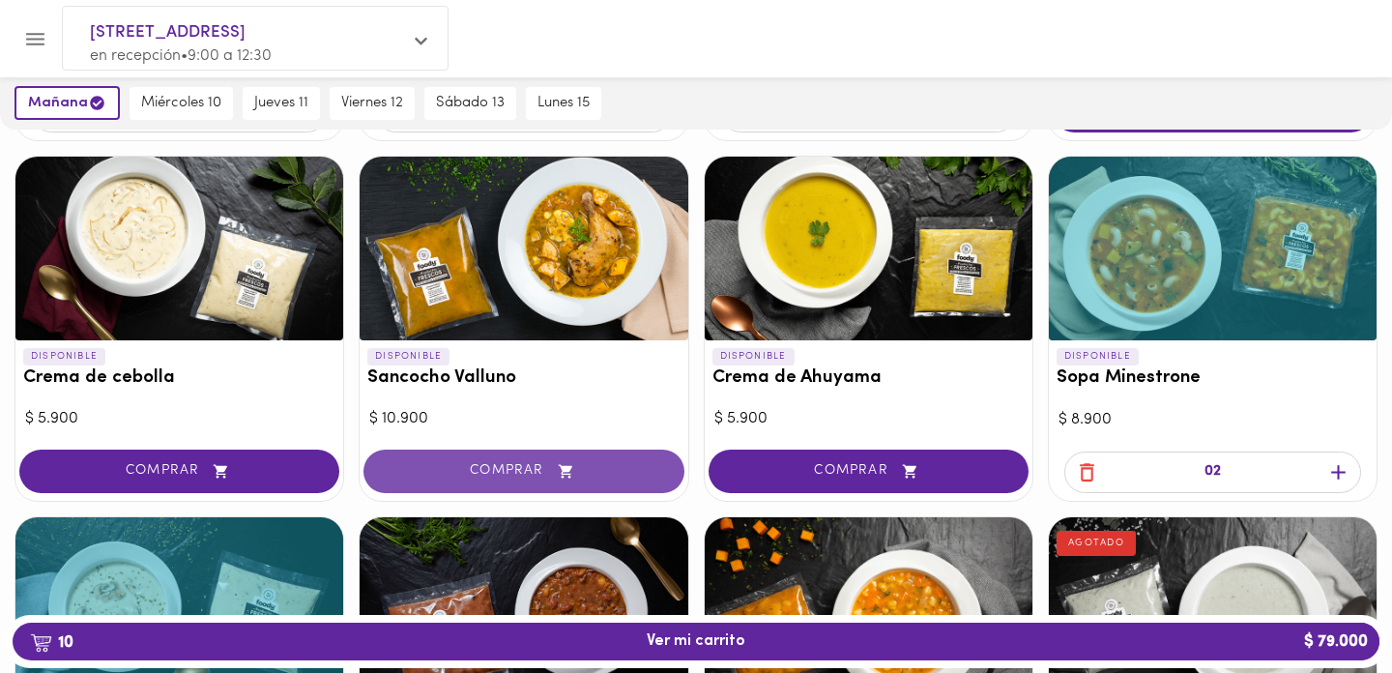
scroll to position [546, 0]
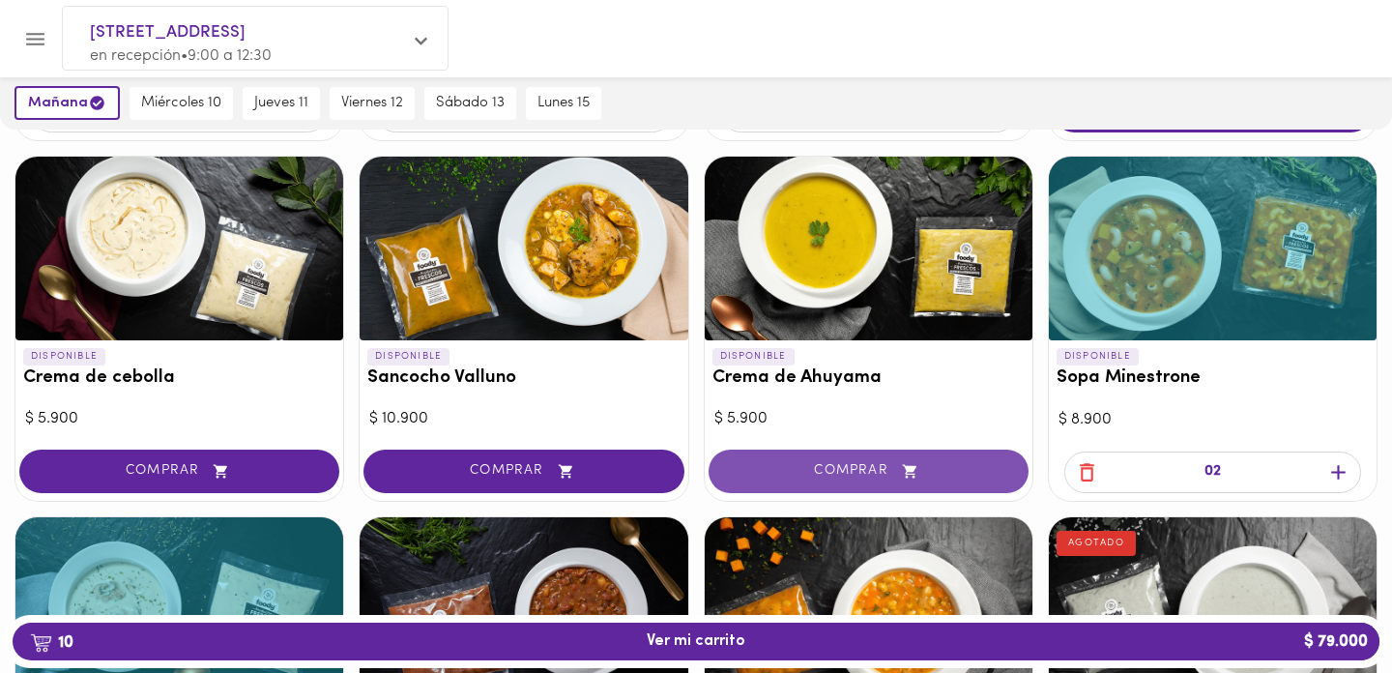
click at [849, 486] on button "COMPRAR" at bounding box center [869, 470] width 320 height 43
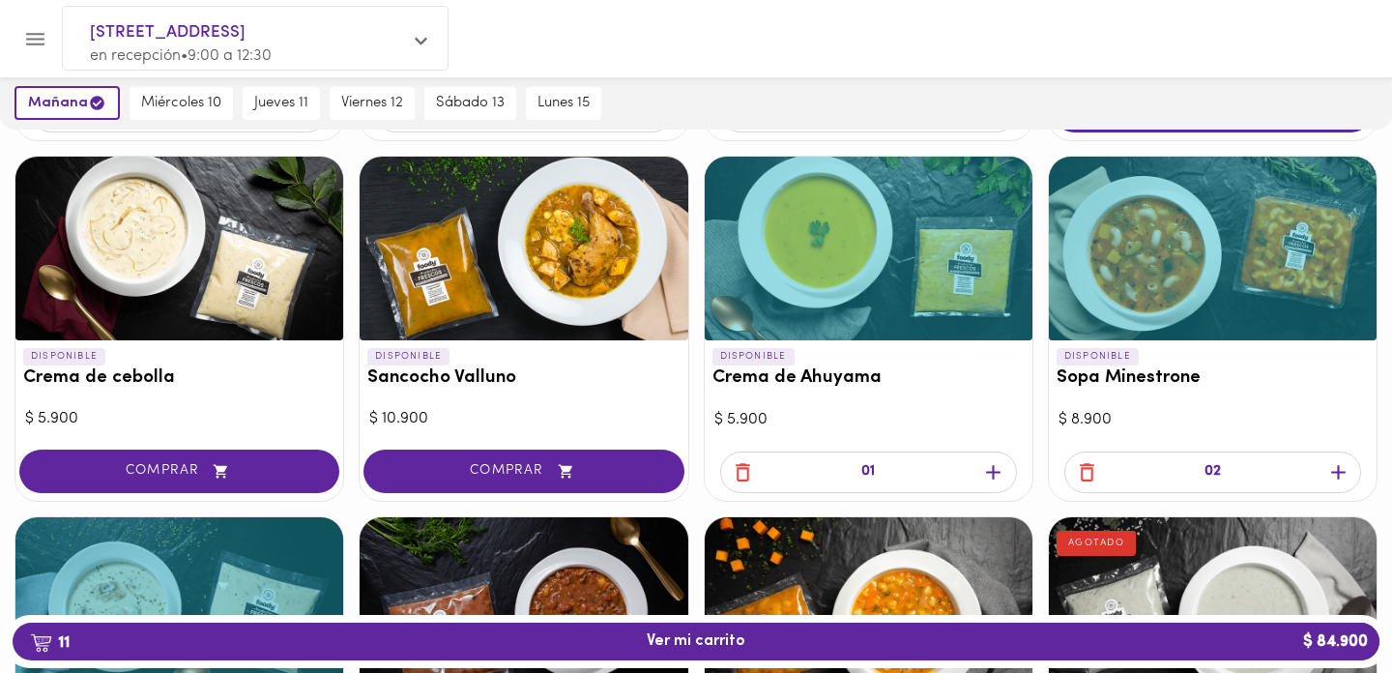
click at [998, 477] on icon "button" at bounding box center [993, 472] width 24 height 24
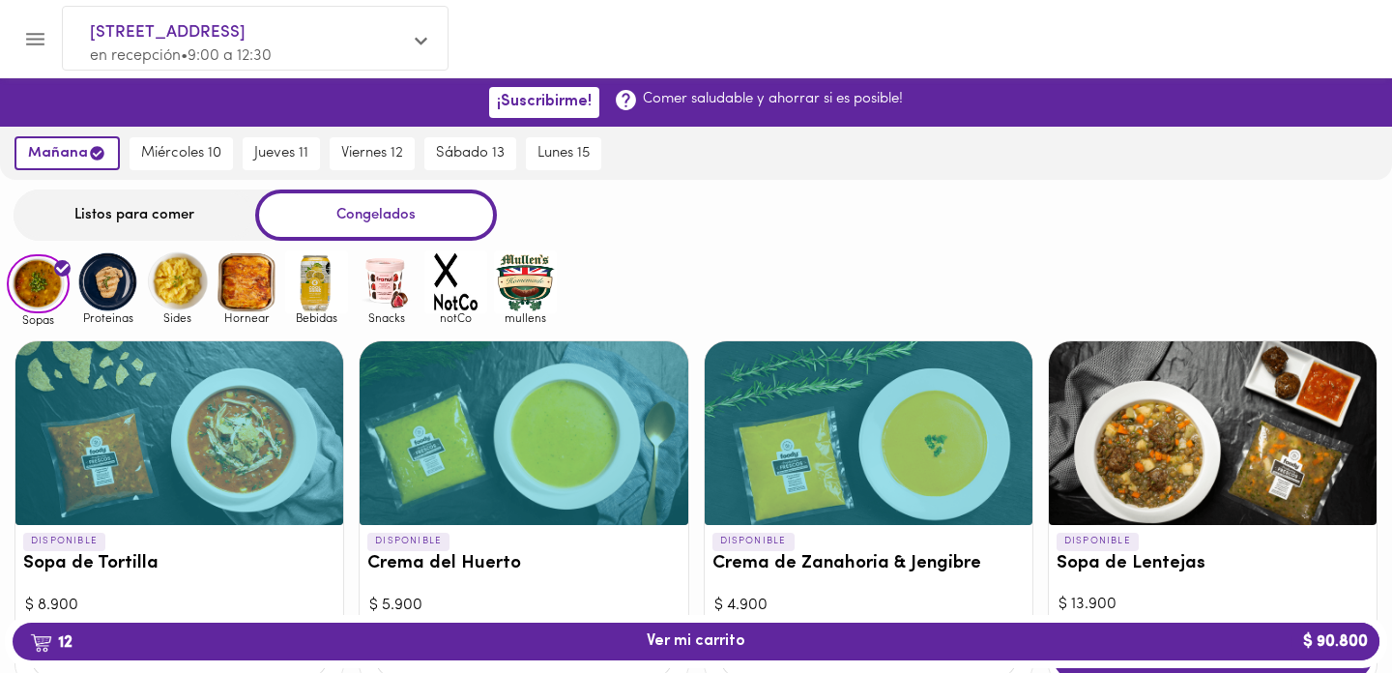
scroll to position [0, 0]
click at [108, 279] on img at bounding box center [107, 281] width 63 height 63
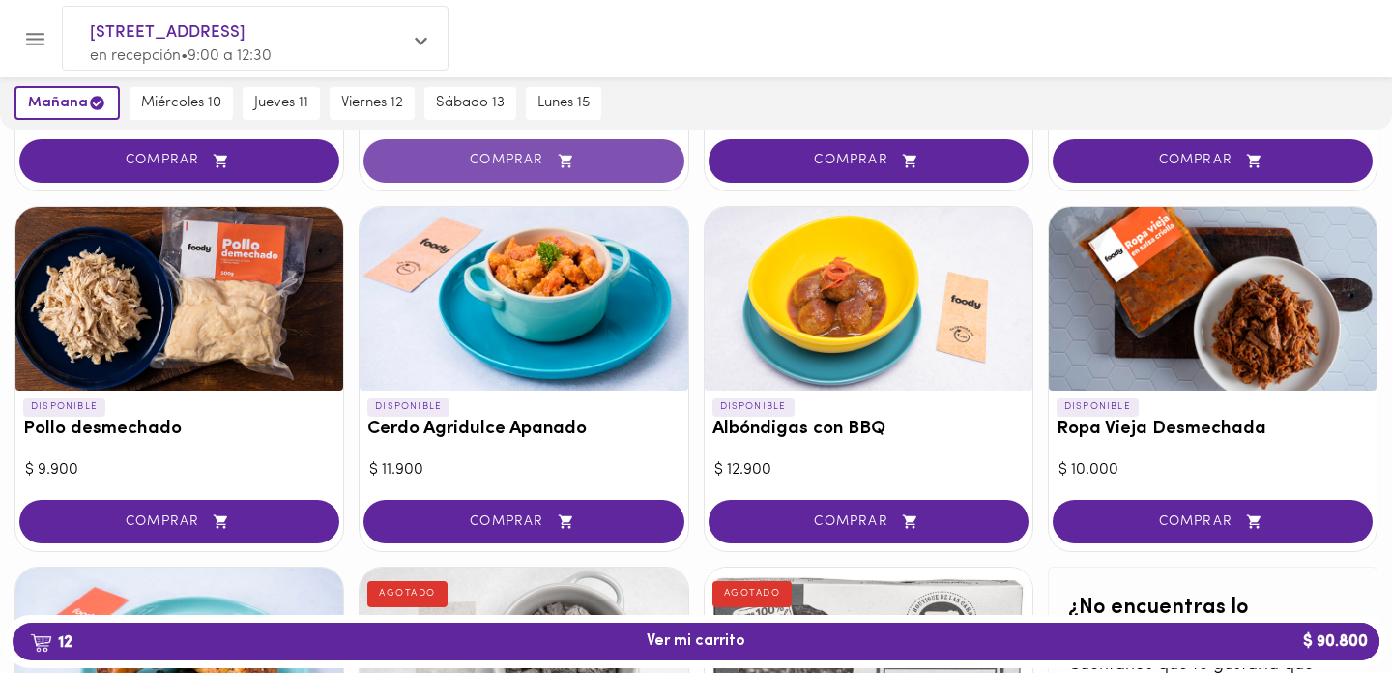
scroll to position [521, 0]
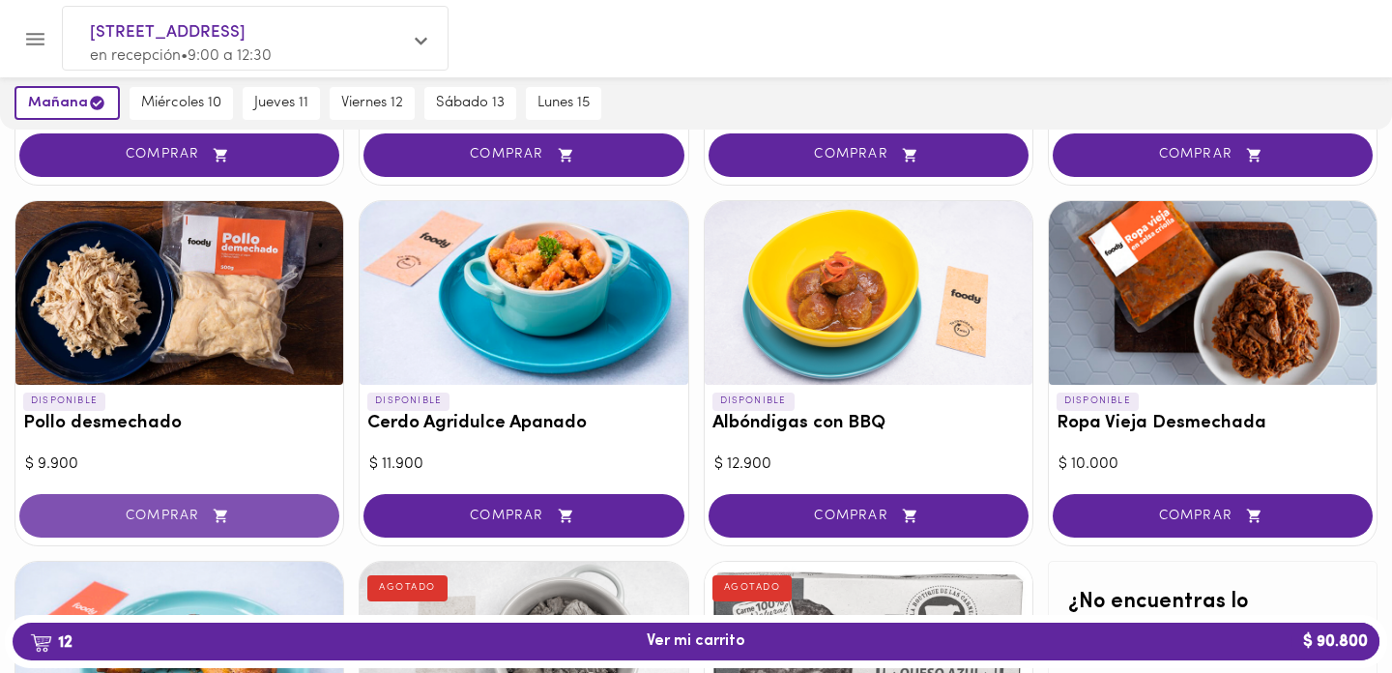
click at [173, 499] on button "COMPRAR" at bounding box center [179, 515] width 320 height 43
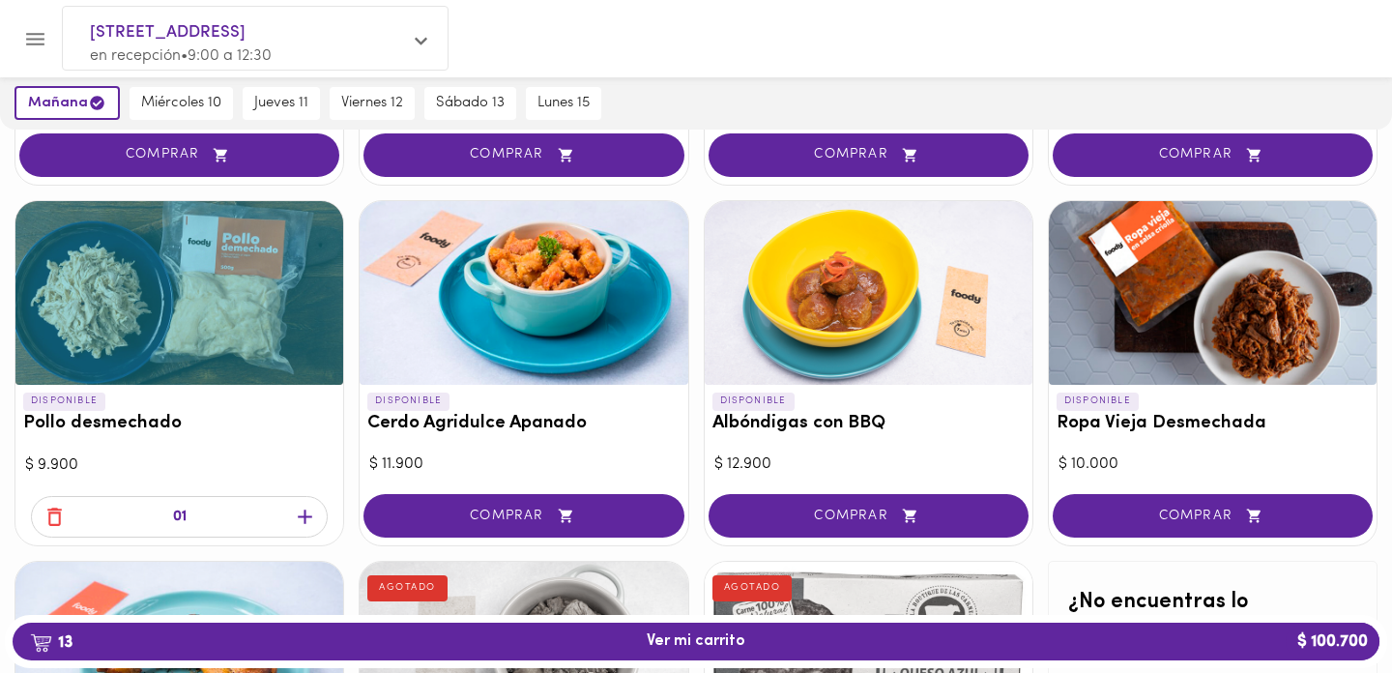
click at [296, 511] on icon "button" at bounding box center [305, 517] width 24 height 24
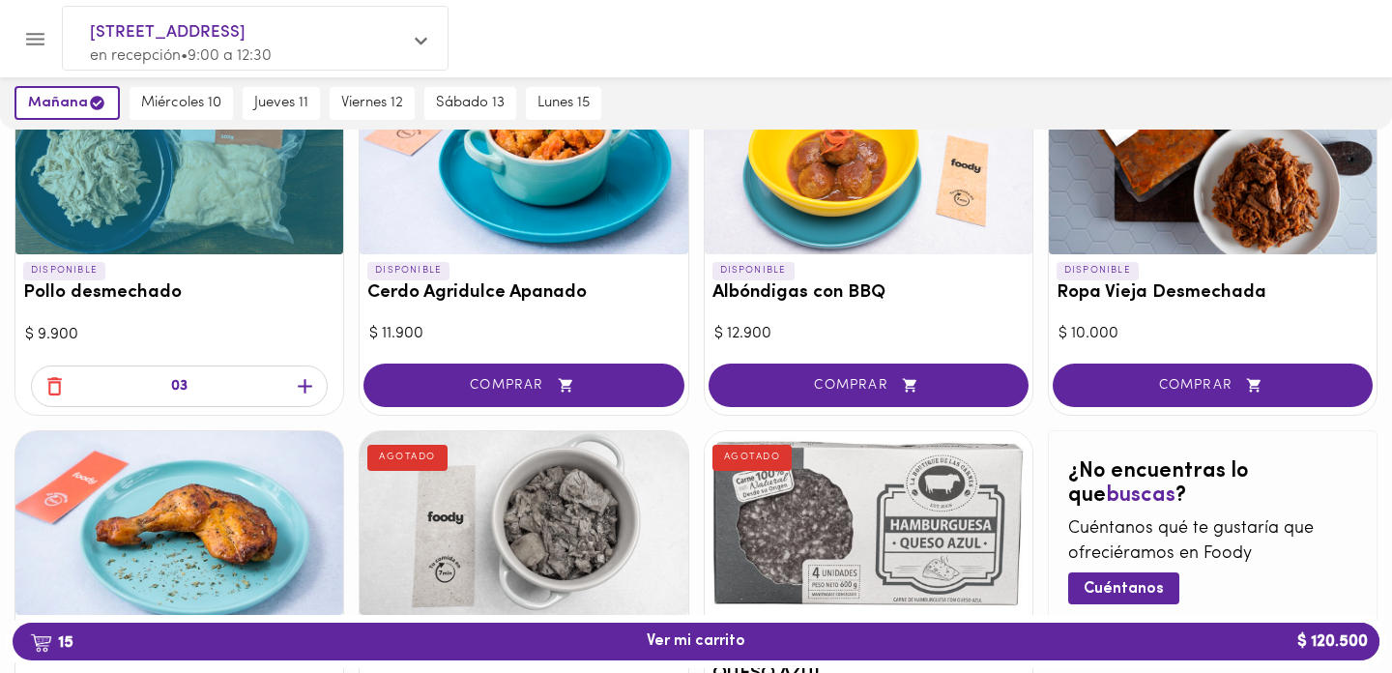
scroll to position [667, 0]
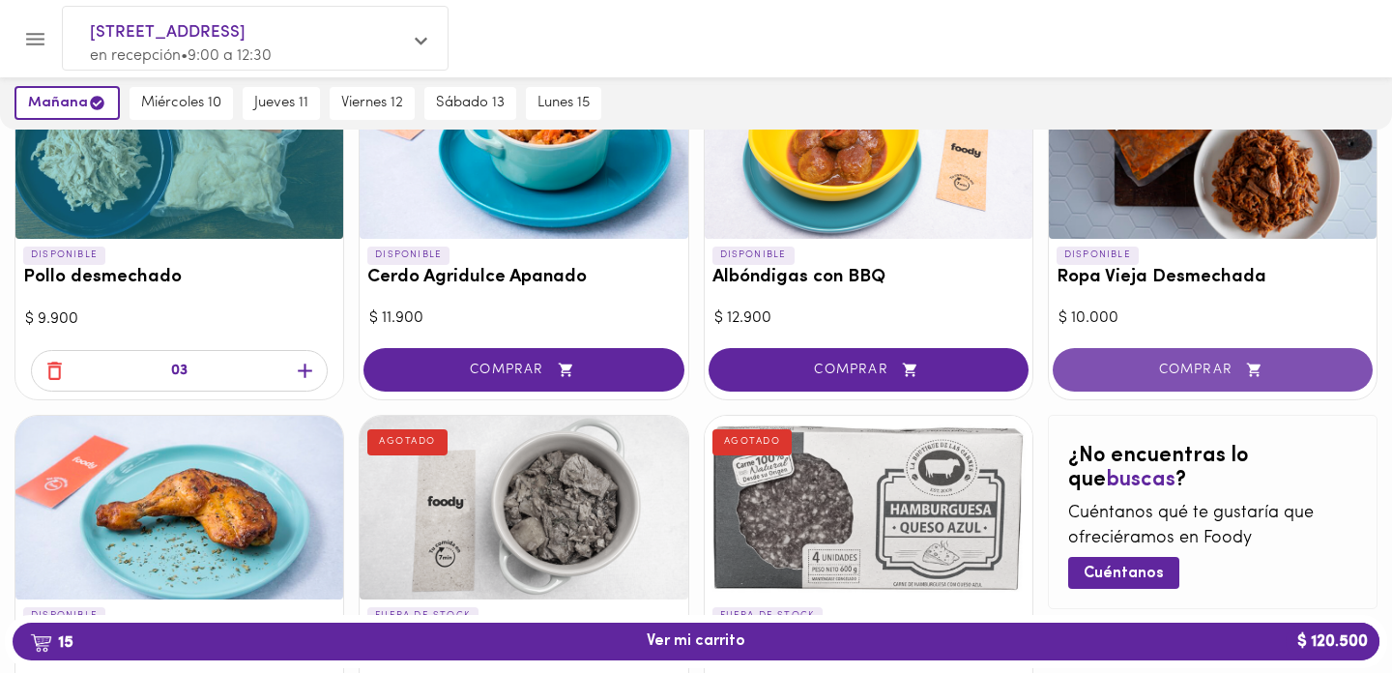
click at [1196, 364] on span "COMPRAR" at bounding box center [1213, 370] width 272 height 16
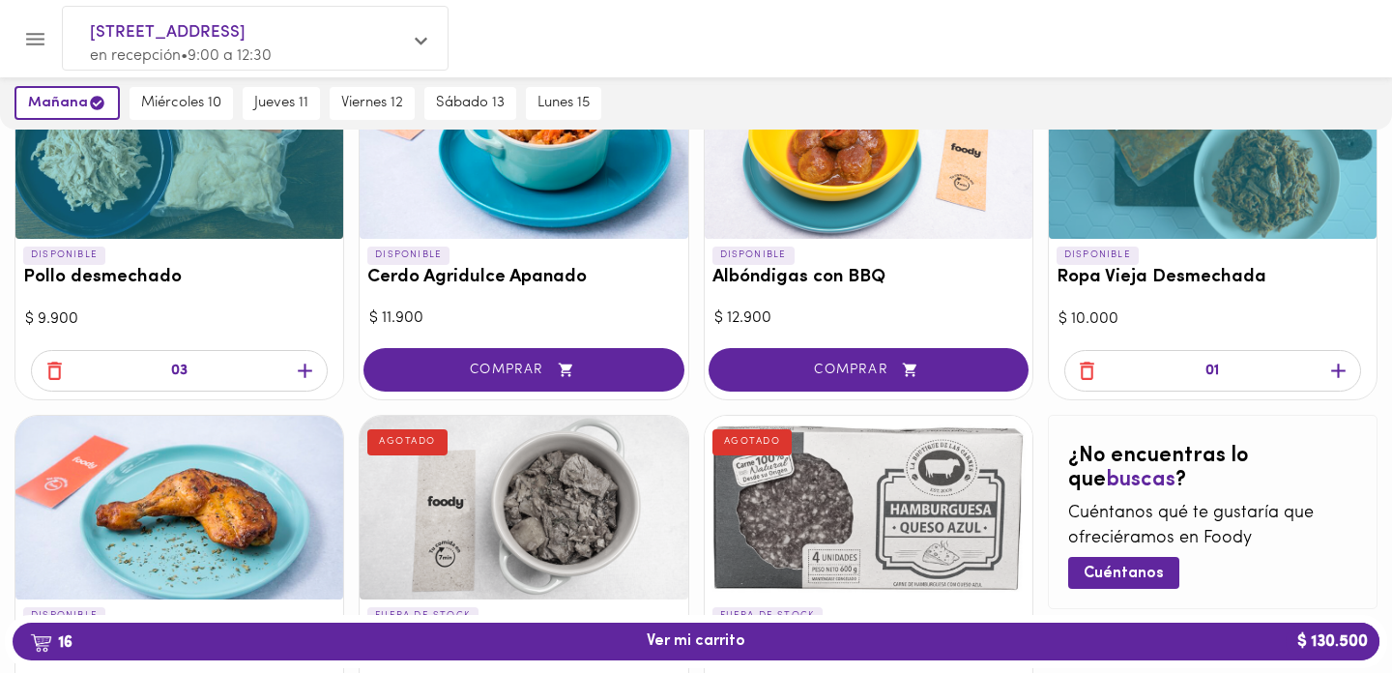
click at [1340, 359] on icon "button" at bounding box center [1338, 371] width 24 height 24
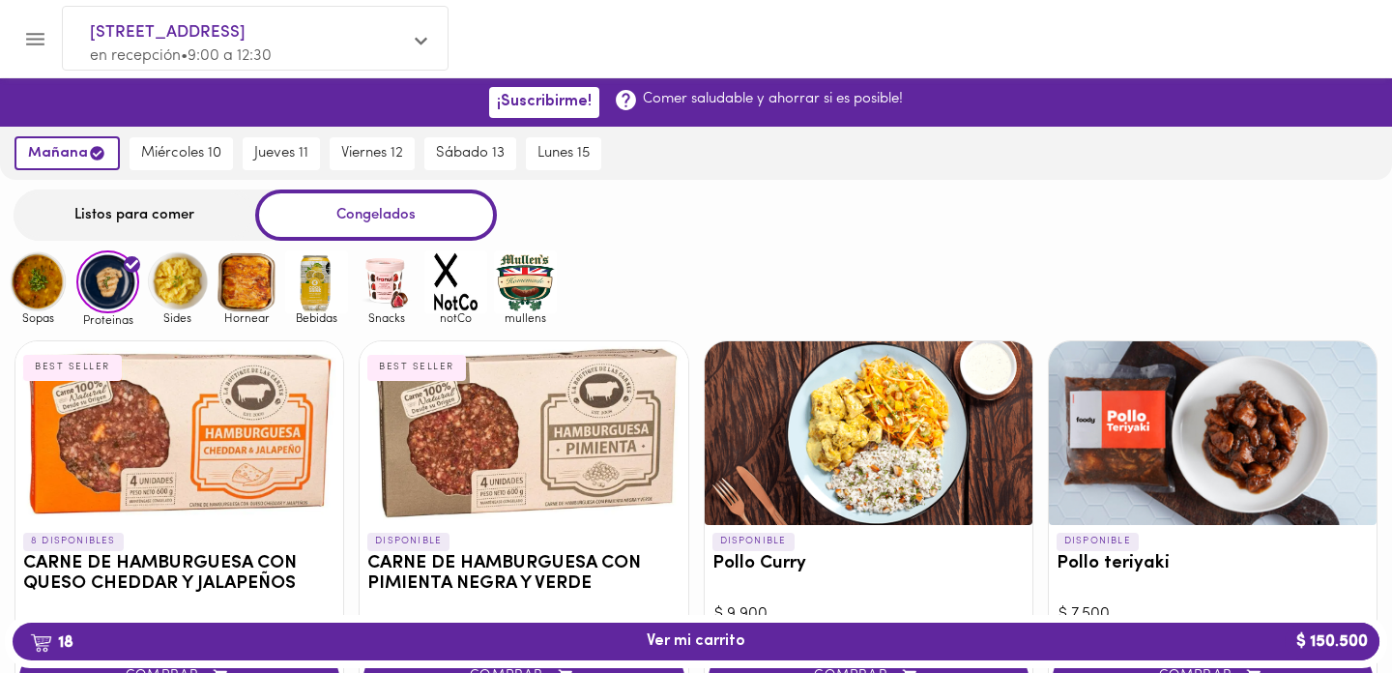
scroll to position [0, 0]
click at [610, 645] on span "18 Ver mi carrito $ 150.500" at bounding box center [696, 641] width 1336 height 18
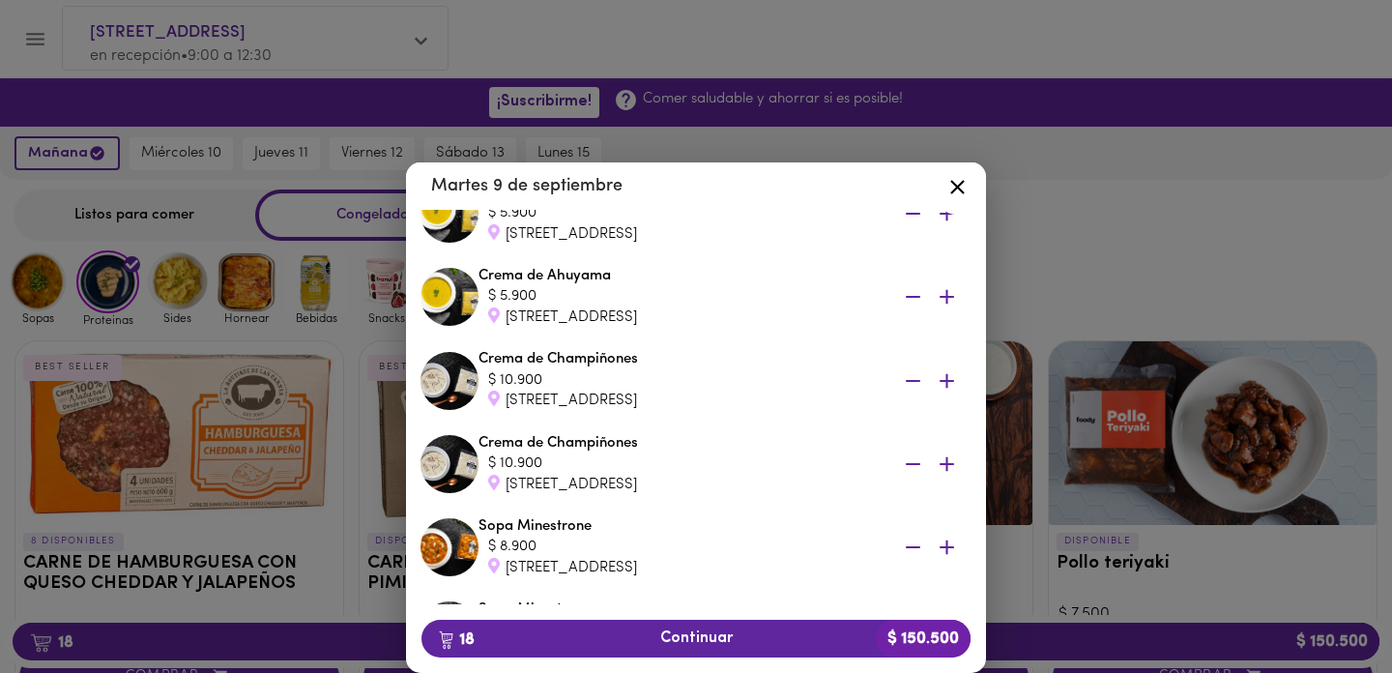
scroll to position [738, 0]
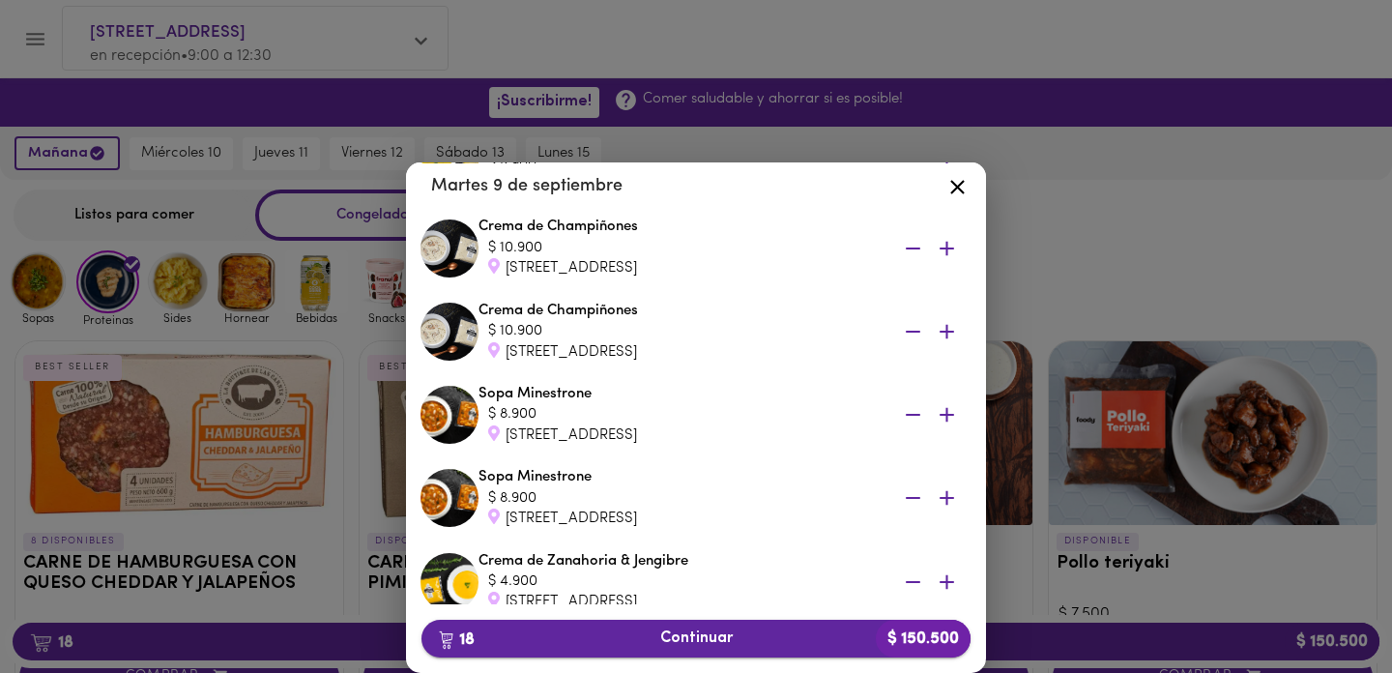
click at [710, 642] on span "18 Continuar $ 150.500" at bounding box center [696, 638] width 518 height 18
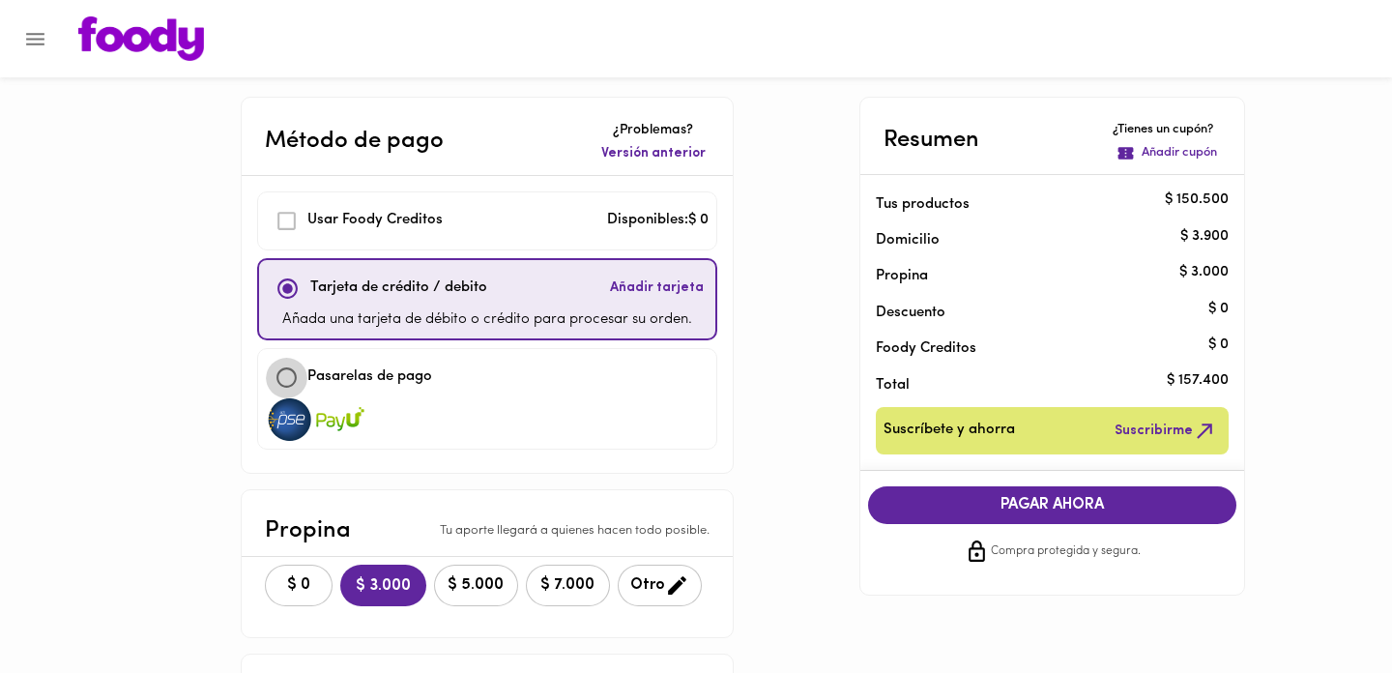
click at [287, 376] on input "checkbox" at bounding box center [287, 378] width 42 height 42
checkbox input "true"
checkbox input "false"
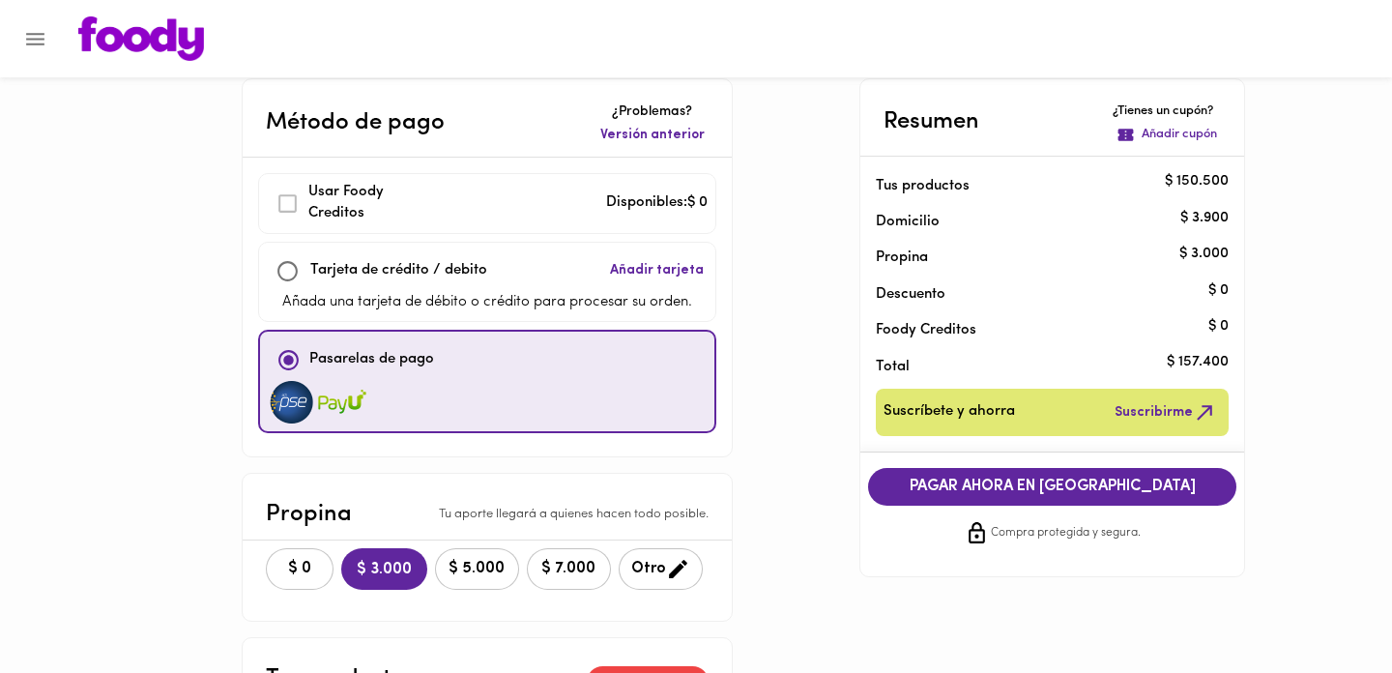
scroll to position [11, 0]
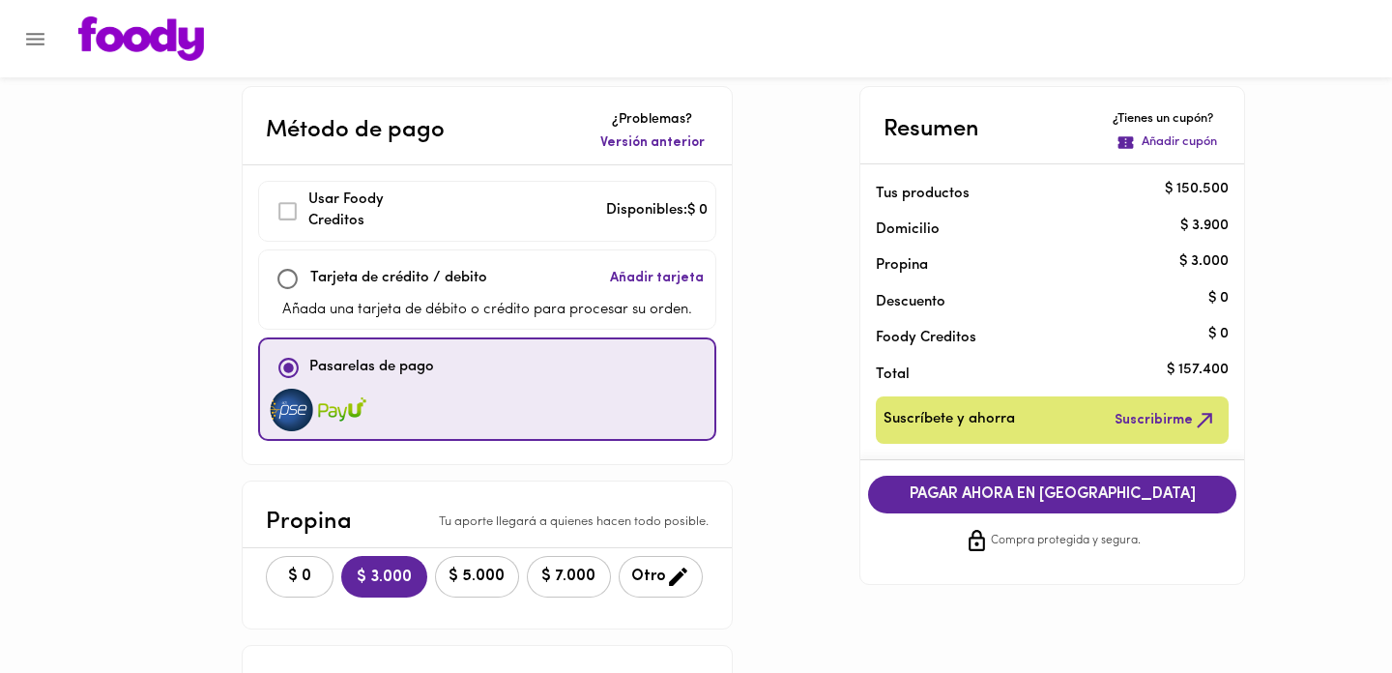
click at [1019, 496] on span "PAGAR AHORA EN [GEOGRAPHIC_DATA]" at bounding box center [1052, 494] width 331 height 18
